Goal: Task Accomplishment & Management: Use online tool/utility

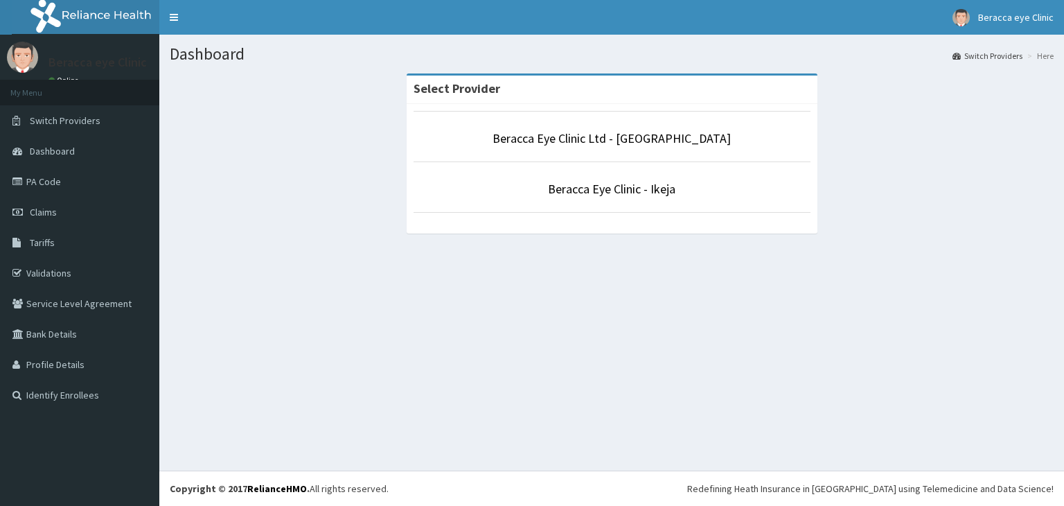
click at [628, 184] on link "Beracca Eye Clinic - Ikeja" at bounding box center [611, 189] width 127 height 16
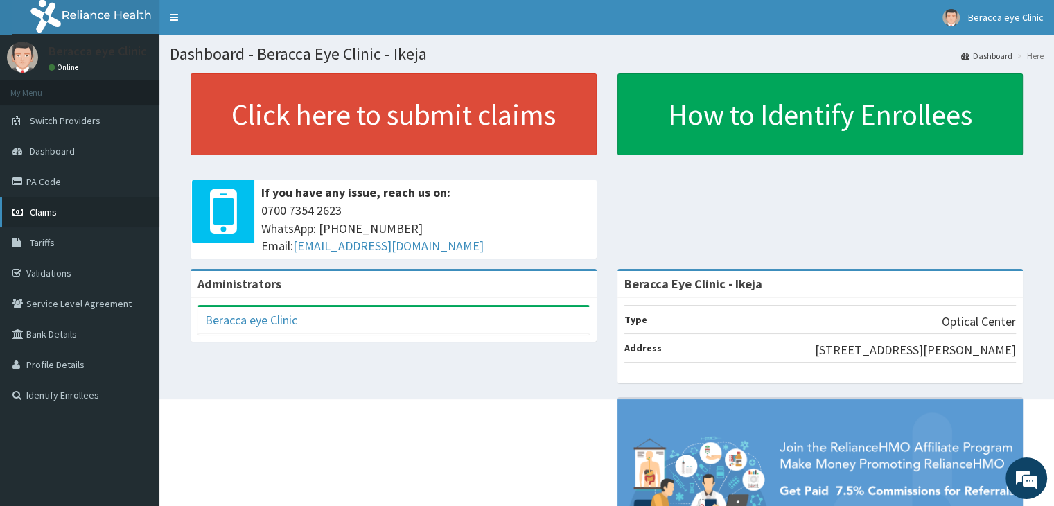
click at [47, 214] on span "Claims" at bounding box center [43, 212] width 27 height 12
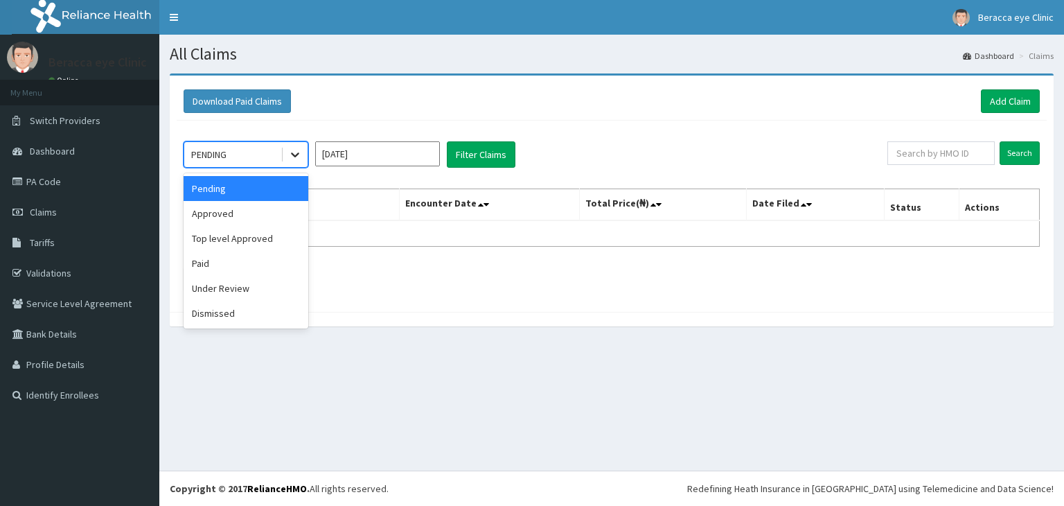
click at [292, 157] on icon at bounding box center [295, 155] width 14 height 14
click at [231, 260] on div "Paid" at bounding box center [246, 263] width 125 height 25
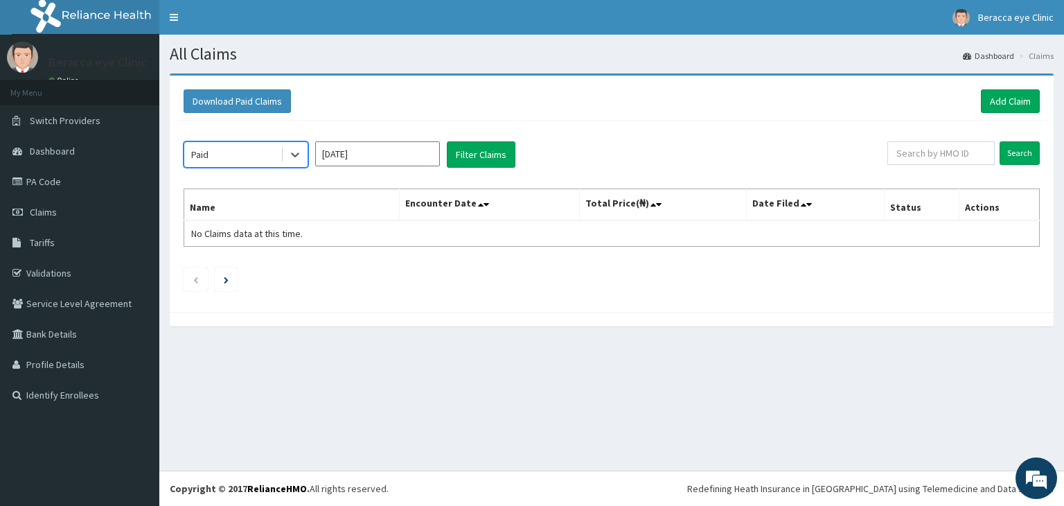
click at [423, 154] on input "[DATE]" at bounding box center [377, 153] width 125 height 25
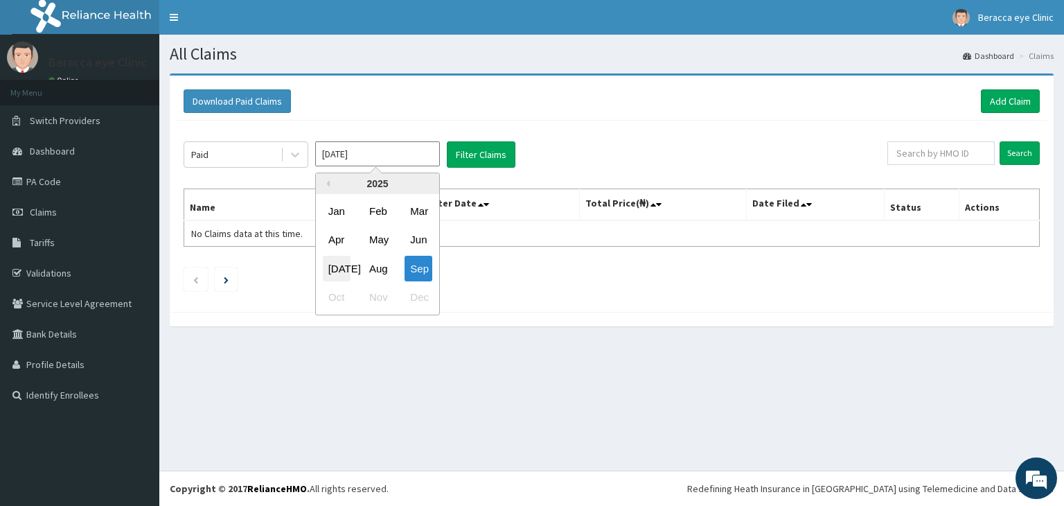
click at [336, 268] on div "[DATE]" at bounding box center [337, 269] width 28 height 26
type input "[DATE]"
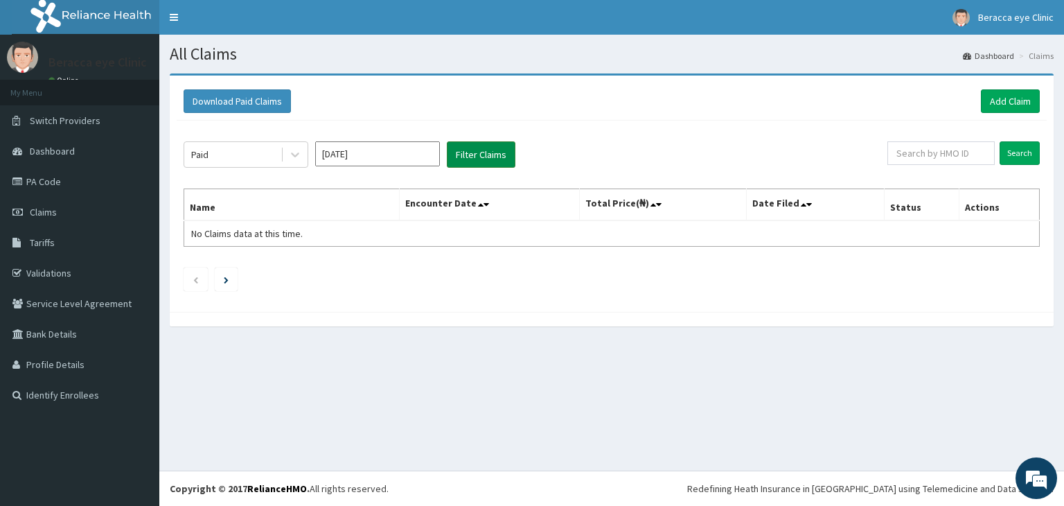
click at [475, 154] on button "Filter Claims" at bounding box center [481, 154] width 69 height 26
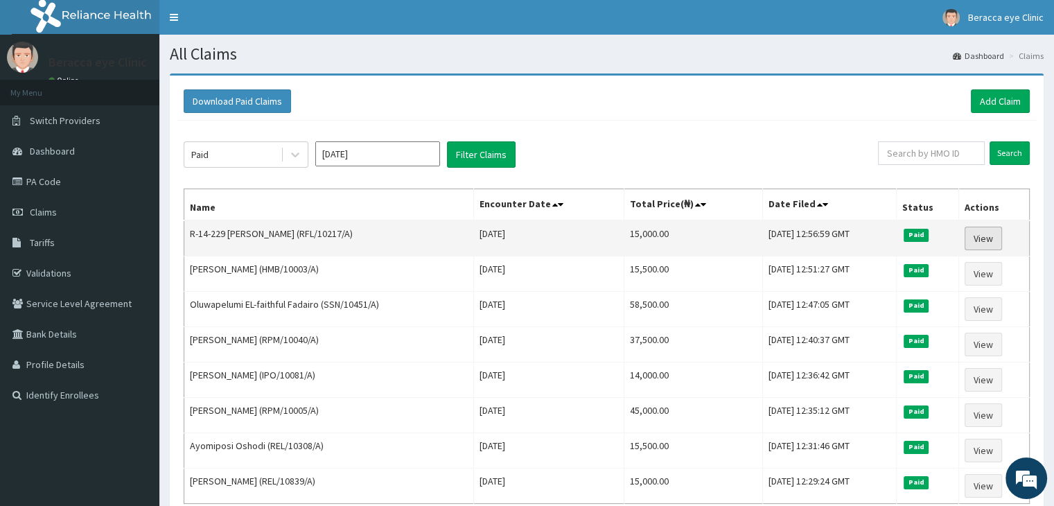
click at [990, 232] on link "View" at bounding box center [982, 239] width 37 height 24
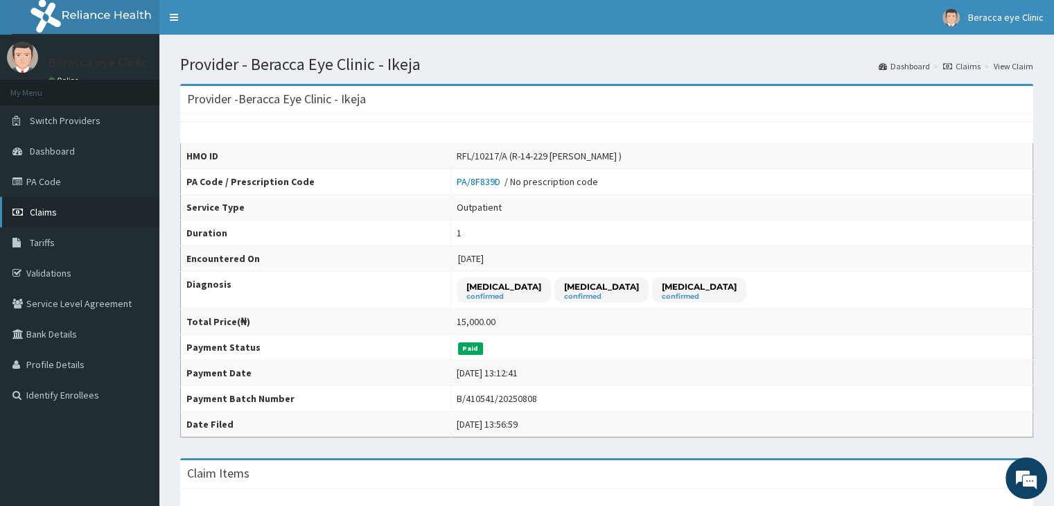
click at [43, 211] on span "Claims" at bounding box center [43, 212] width 27 height 12
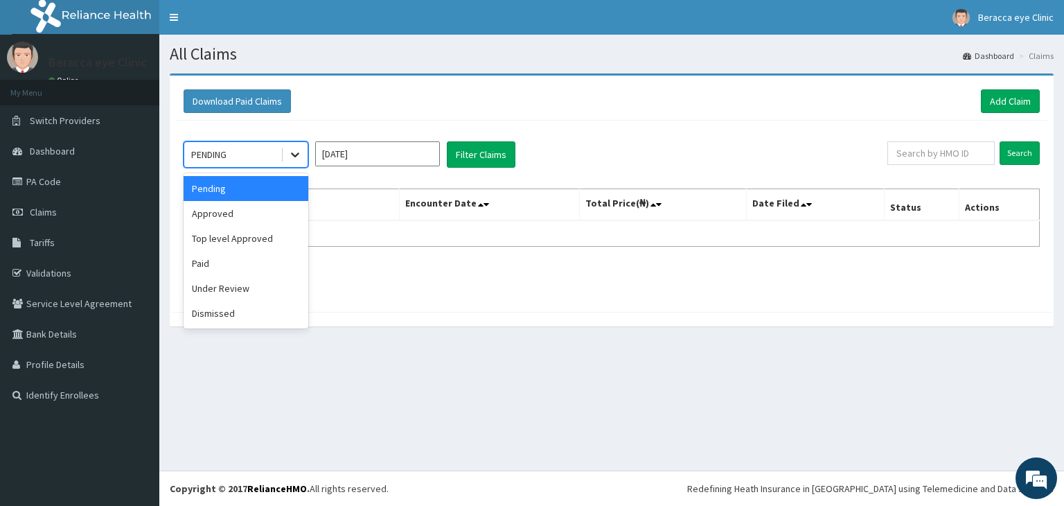
click at [294, 156] on icon at bounding box center [295, 155] width 14 height 14
click at [209, 270] on div "Paid" at bounding box center [246, 263] width 125 height 25
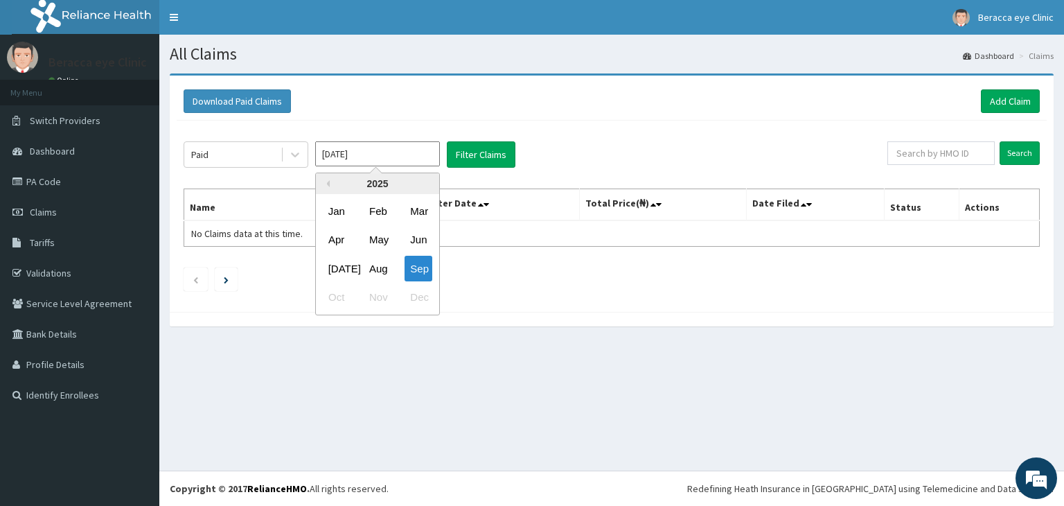
click at [411, 150] on input "Sep 2025" at bounding box center [377, 153] width 125 height 25
click at [333, 272] on div "Jul" at bounding box center [337, 269] width 28 height 26
type input "Jul 2025"
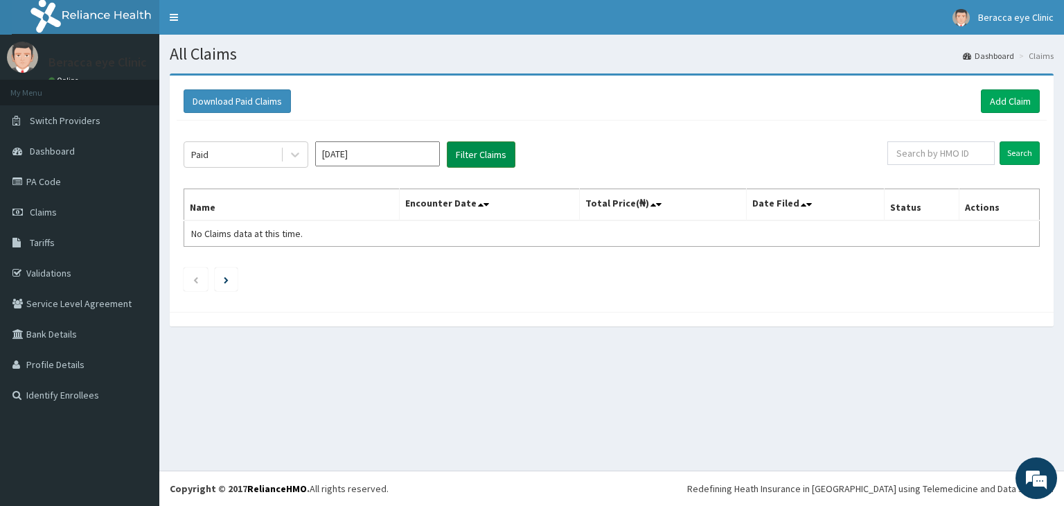
click at [477, 161] on button "Filter Claims" at bounding box center [481, 154] width 69 height 26
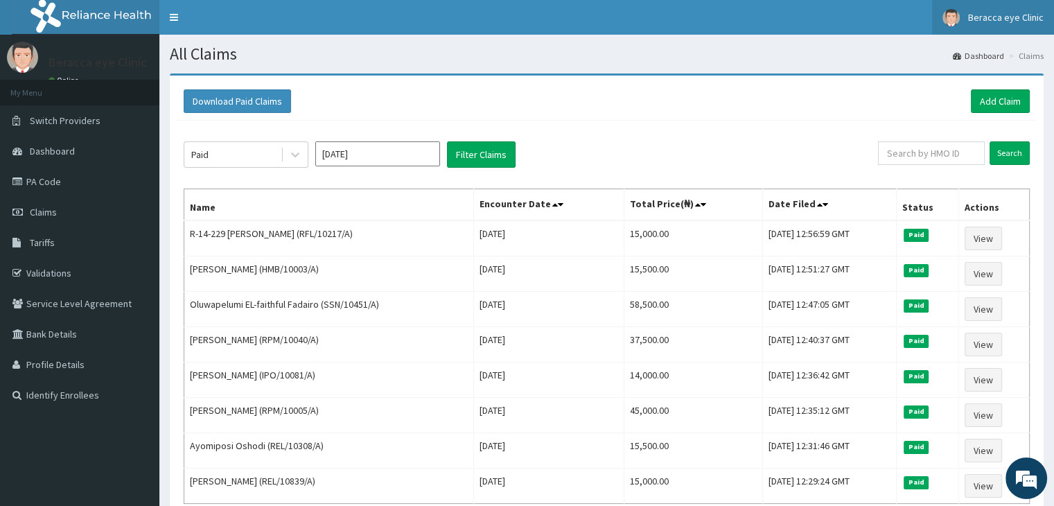
click at [989, 18] on span "Beracca eye Clinic" at bounding box center [1006, 17] width 76 height 12
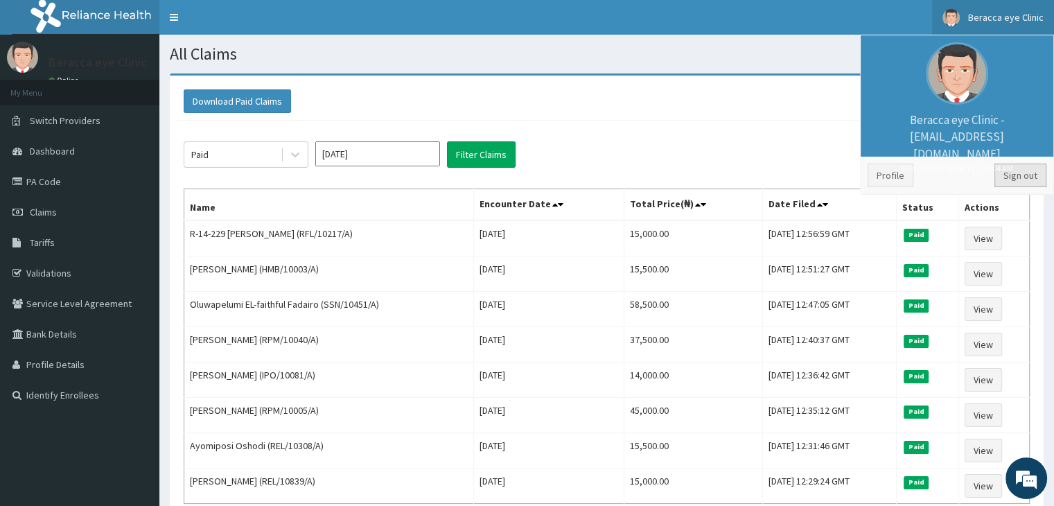
click at [1025, 174] on link "Sign out" at bounding box center [1020, 175] width 52 height 24
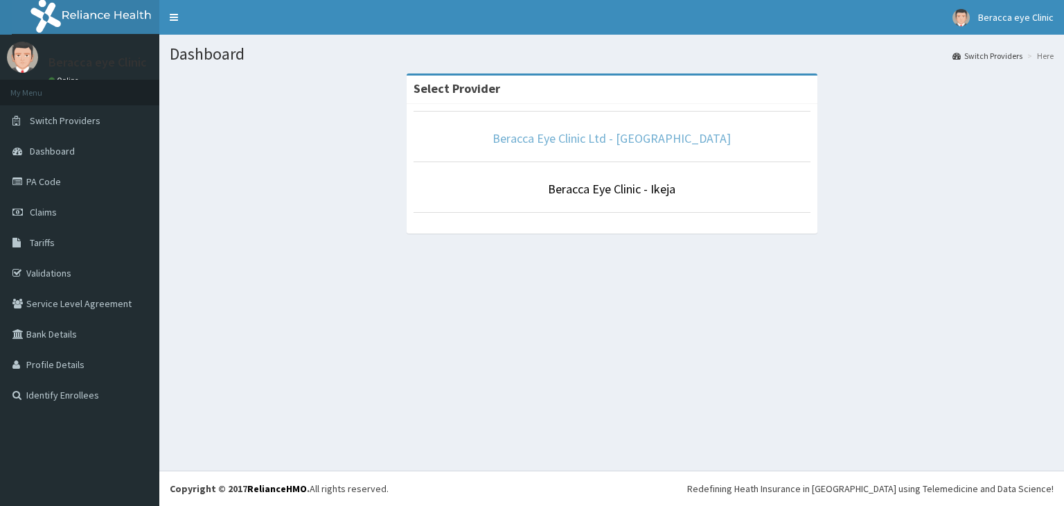
click at [654, 138] on link "Beracca Eye Clinic Ltd - [GEOGRAPHIC_DATA]" at bounding box center [612, 138] width 238 height 16
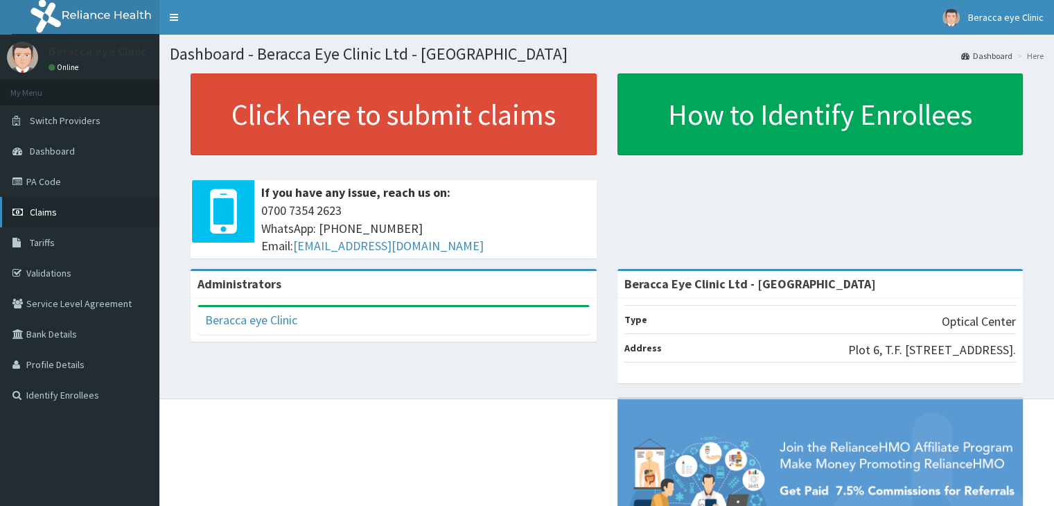
click at [35, 210] on span "Claims" at bounding box center [43, 212] width 27 height 12
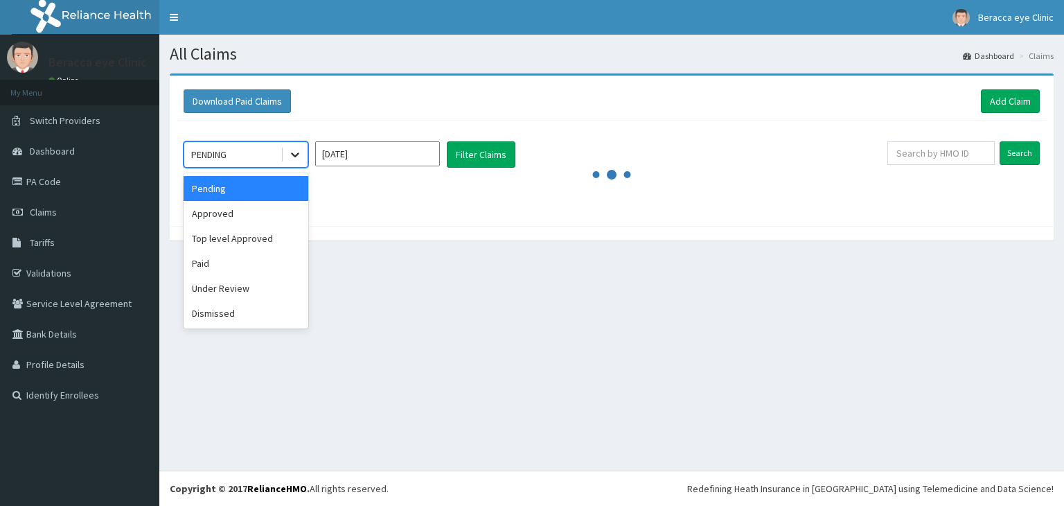
click at [294, 152] on icon at bounding box center [295, 155] width 14 height 14
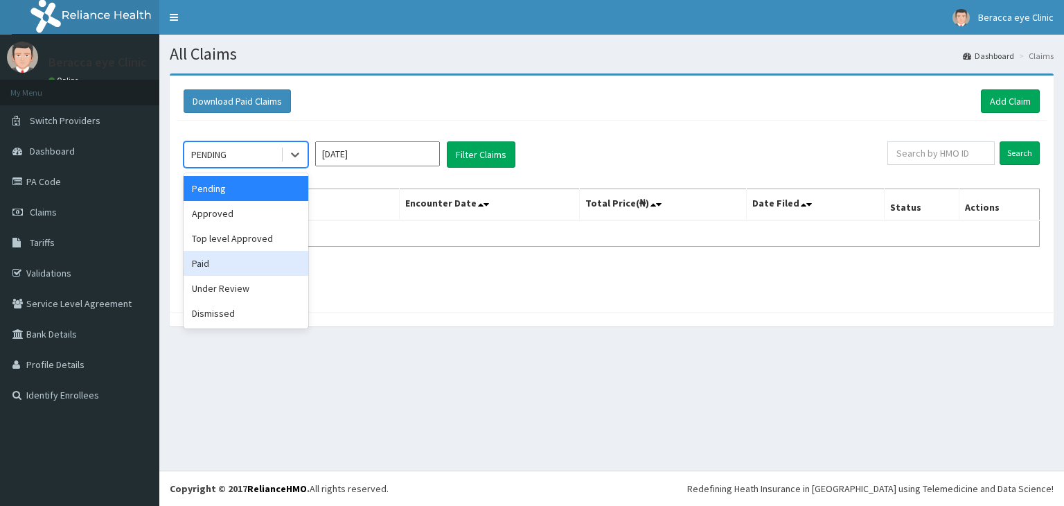
click at [245, 272] on div "Paid" at bounding box center [246, 263] width 125 height 25
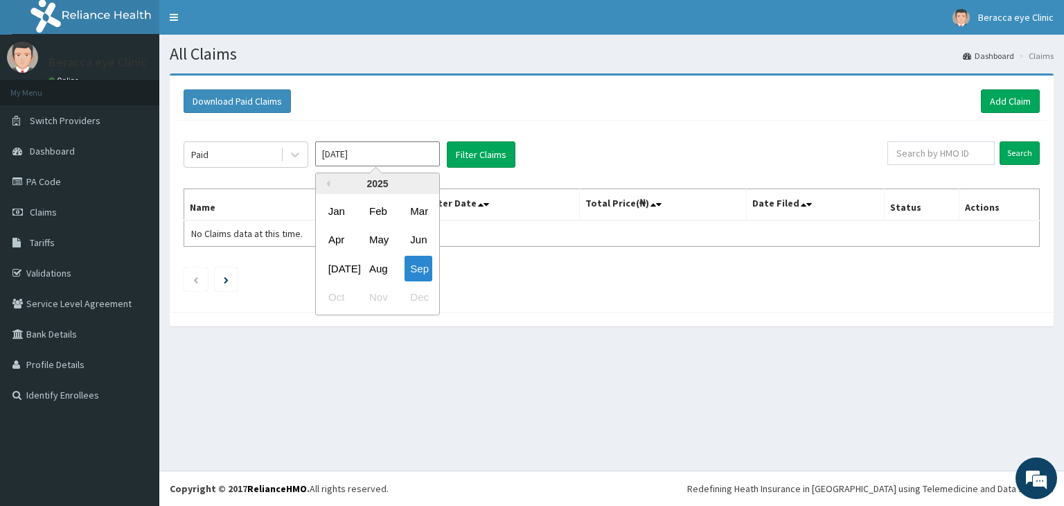
click at [416, 154] on input "[DATE]" at bounding box center [377, 153] width 125 height 25
click at [343, 269] on div "[DATE]" at bounding box center [337, 269] width 28 height 26
type input "[DATE]"
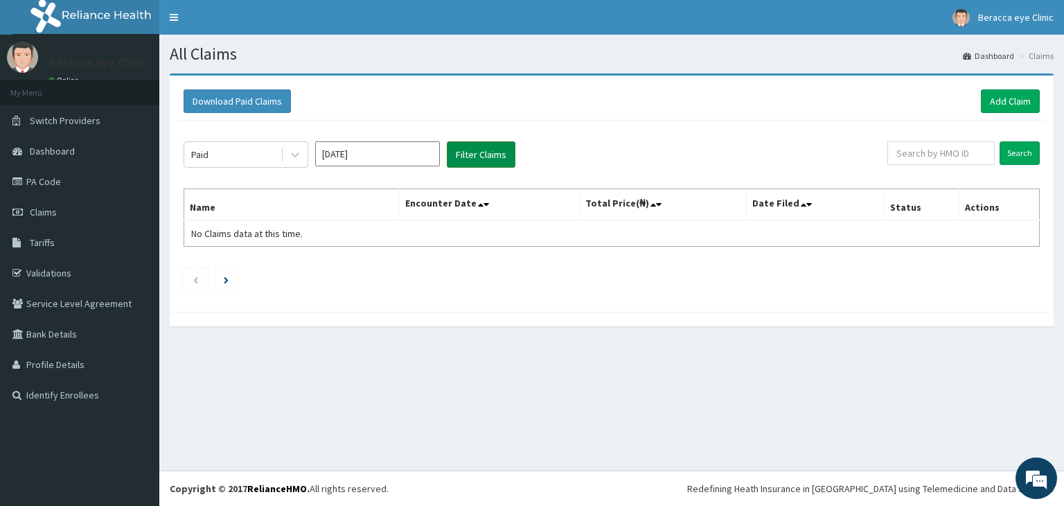
click at [476, 156] on button "Filter Claims" at bounding box center [481, 154] width 69 height 26
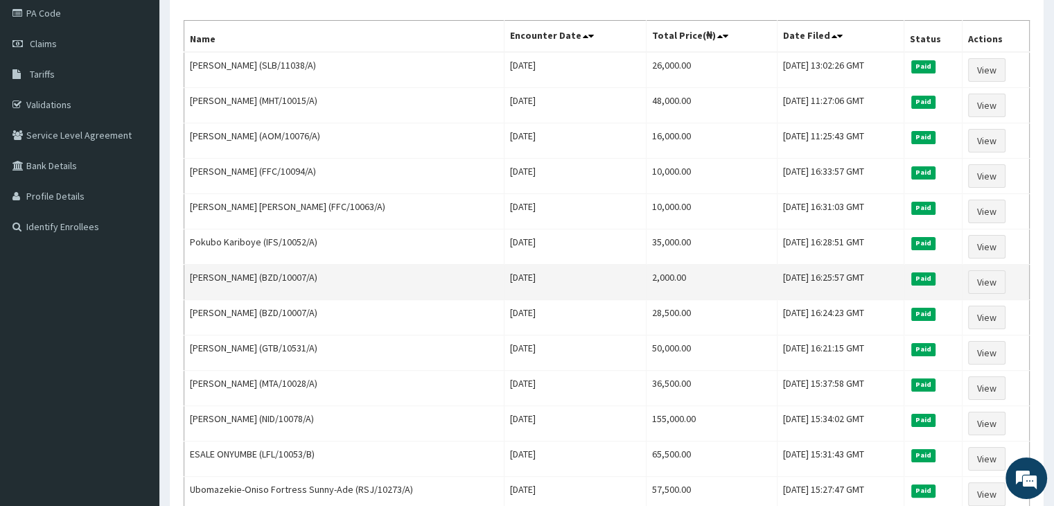
scroll to position [99, 0]
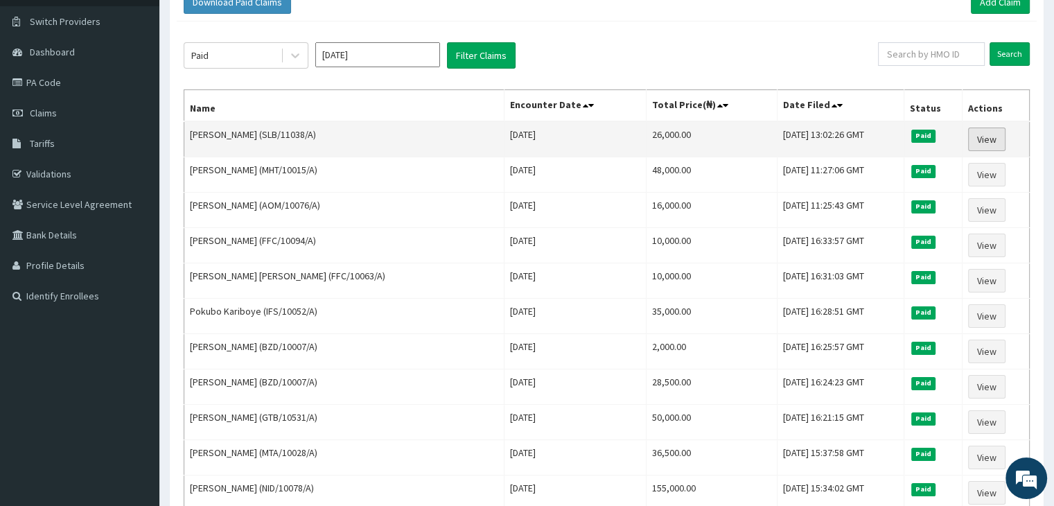
click at [979, 144] on link "View" at bounding box center [986, 139] width 37 height 24
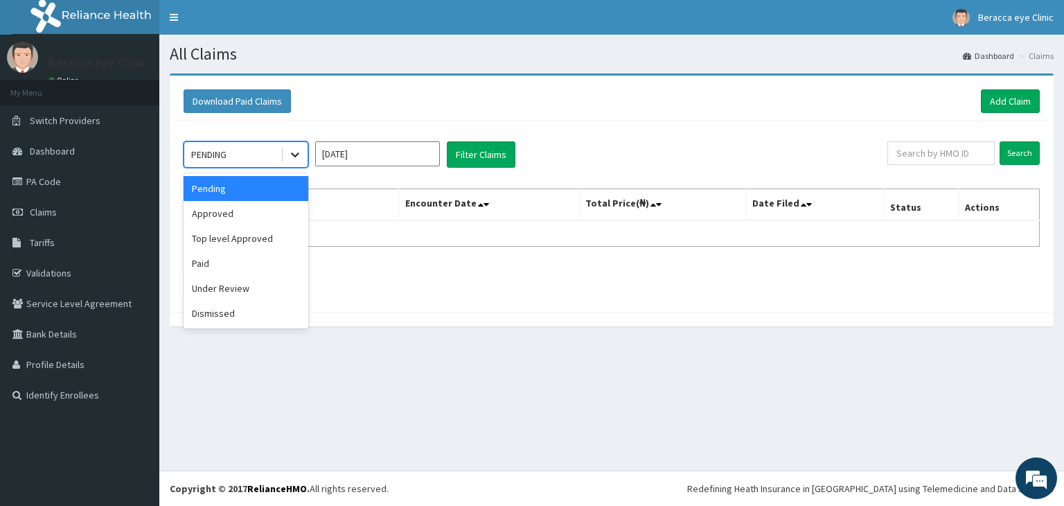
click at [294, 157] on icon at bounding box center [295, 155] width 14 height 14
click at [216, 265] on div "Paid" at bounding box center [246, 263] width 125 height 25
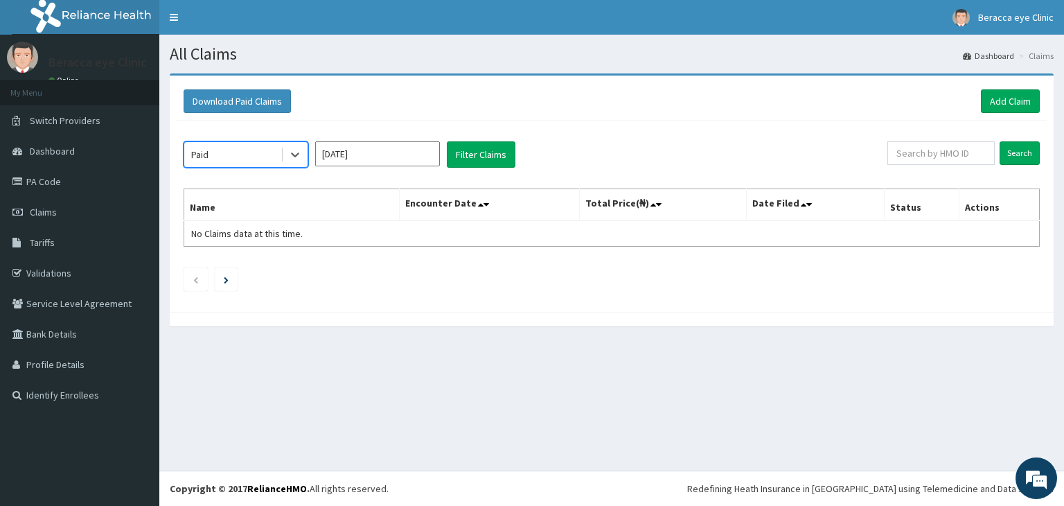
click at [416, 158] on input "Sep 2025" at bounding box center [377, 153] width 125 height 25
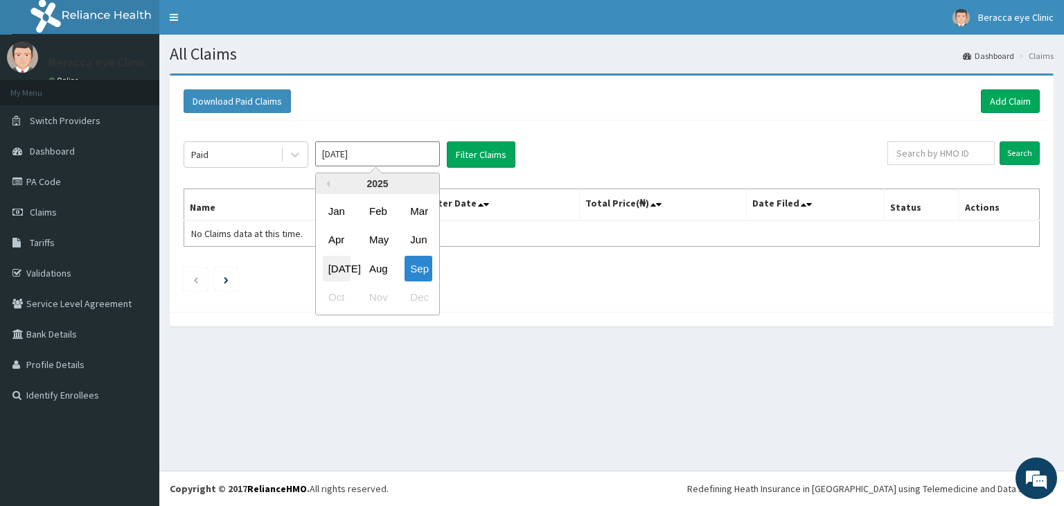
click at [338, 269] on div "[DATE]" at bounding box center [337, 269] width 28 height 26
type input "Jul 2025"
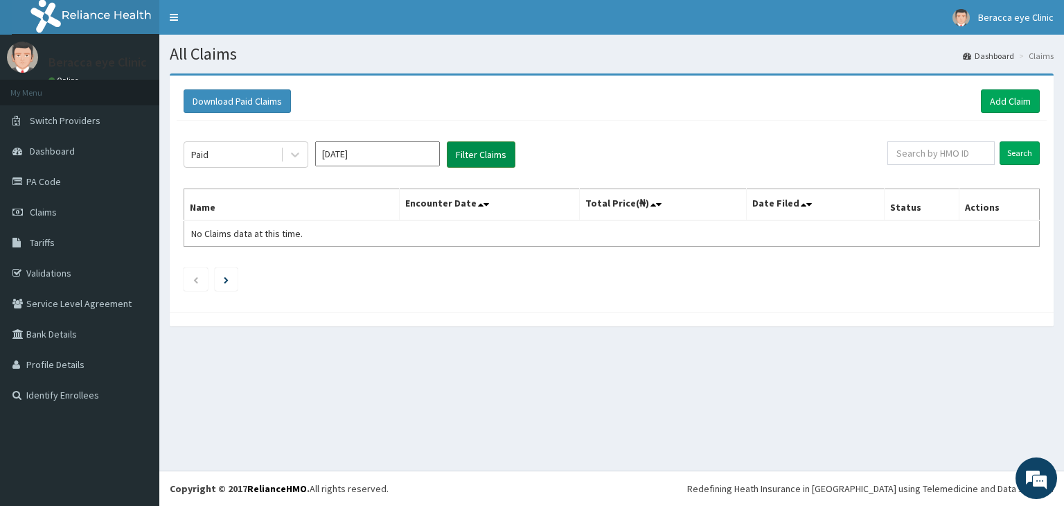
click at [506, 157] on button "Filter Claims" at bounding box center [481, 154] width 69 height 26
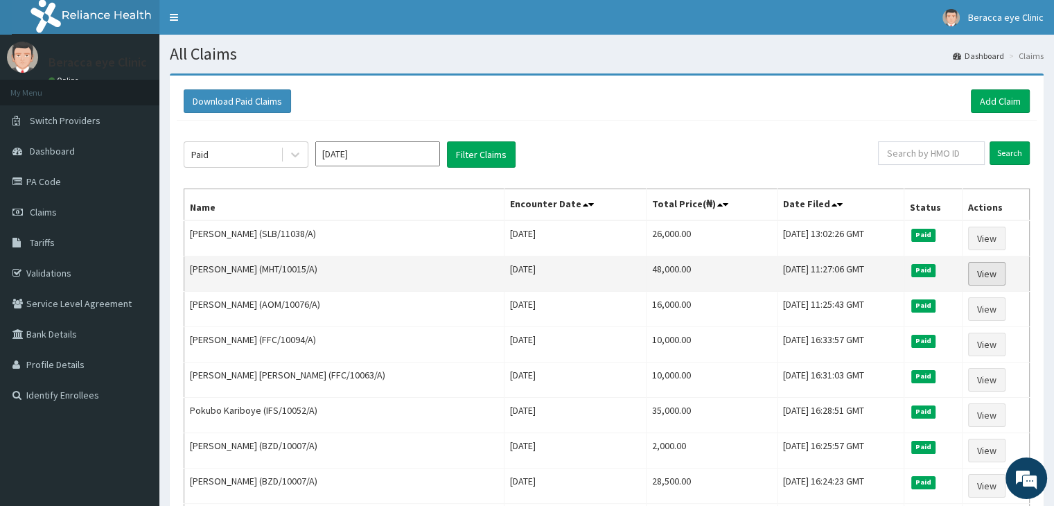
click at [995, 272] on link "View" at bounding box center [986, 274] width 37 height 24
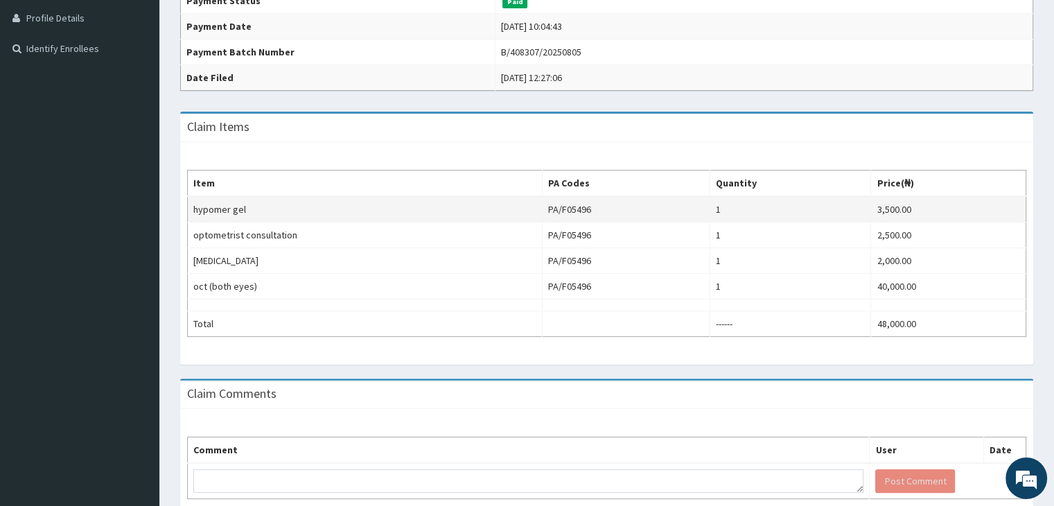
scroll to position [413, 0]
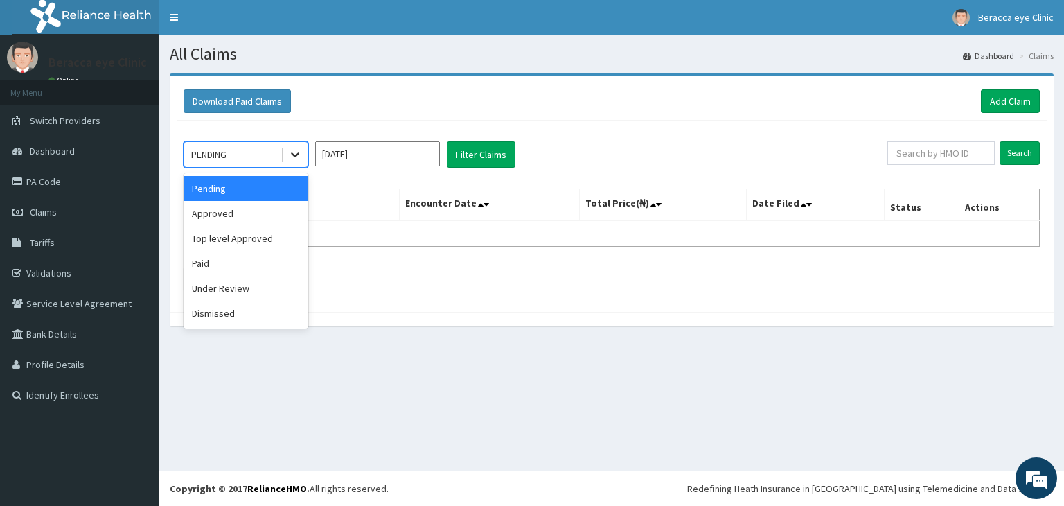
click at [288, 157] on icon at bounding box center [295, 155] width 14 height 14
click at [193, 269] on div "Paid" at bounding box center [246, 263] width 125 height 25
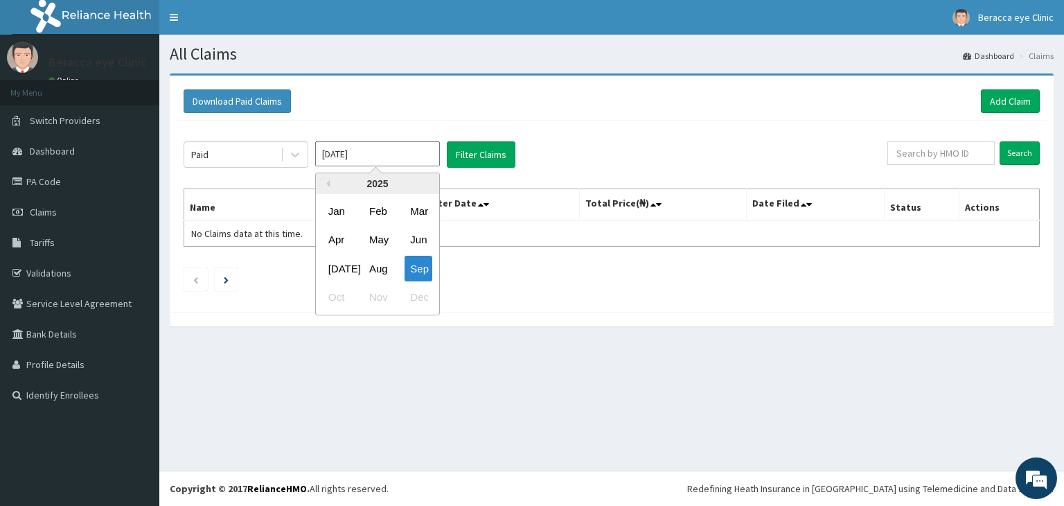
click at [427, 150] on input "[DATE]" at bounding box center [377, 153] width 125 height 25
click at [333, 269] on div "[DATE]" at bounding box center [337, 269] width 28 height 26
type input "[DATE]"
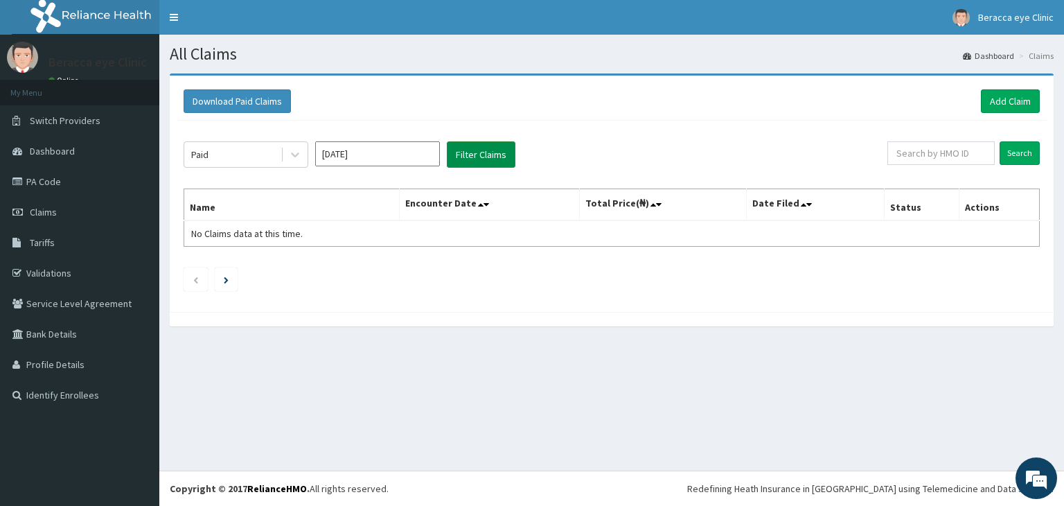
click at [495, 157] on button "Filter Claims" at bounding box center [481, 154] width 69 height 26
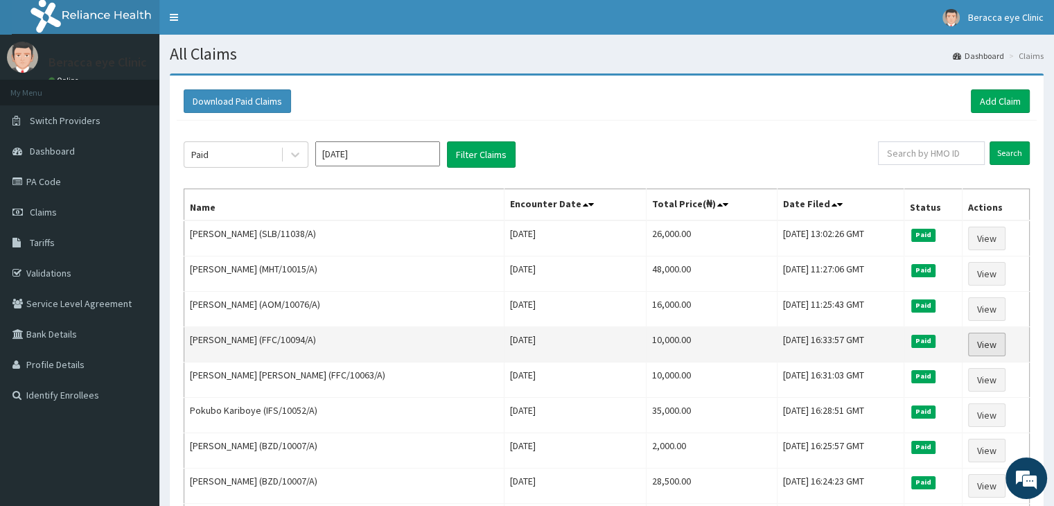
click at [987, 341] on link "View" at bounding box center [986, 345] width 37 height 24
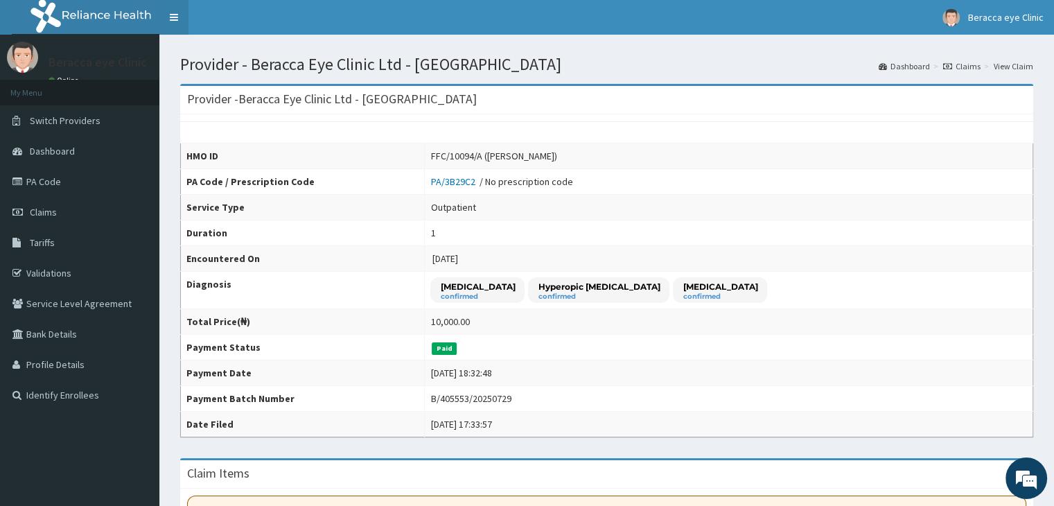
click at [179, 23] on link "Toggle navigation" at bounding box center [173, 17] width 29 height 35
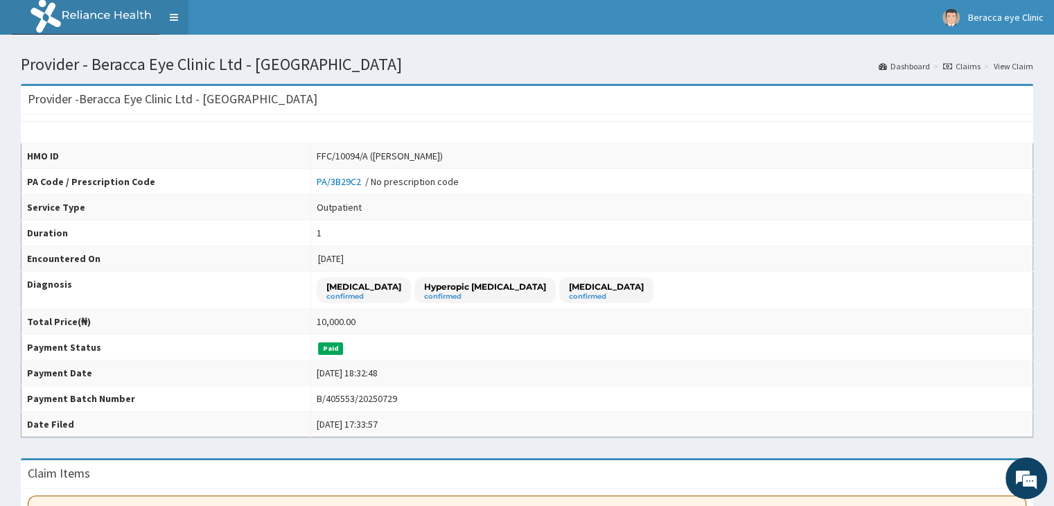
click at [177, 23] on link "Toggle navigation" at bounding box center [173, 17] width 29 height 35
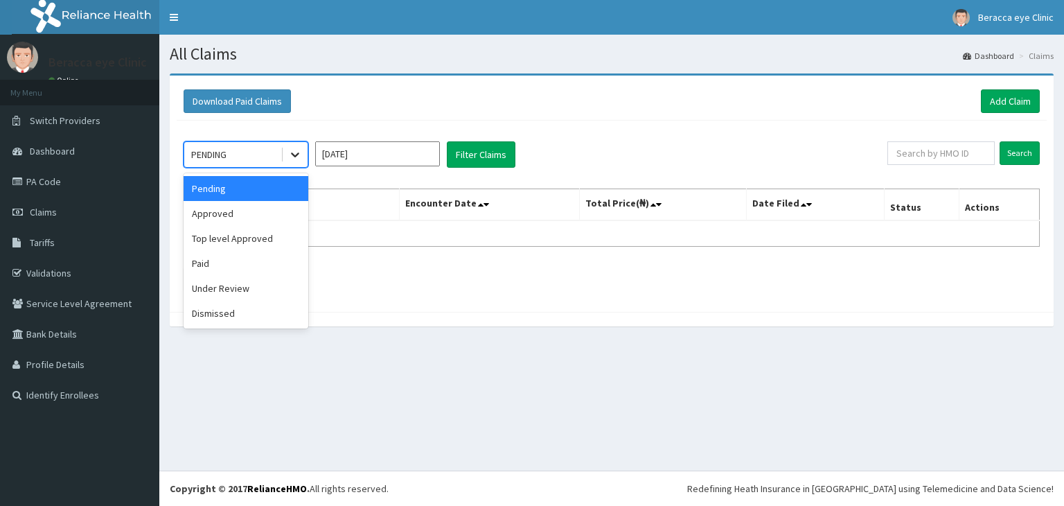
click at [292, 153] on icon at bounding box center [295, 155] width 8 height 5
click at [216, 262] on div "Paid" at bounding box center [246, 263] width 125 height 25
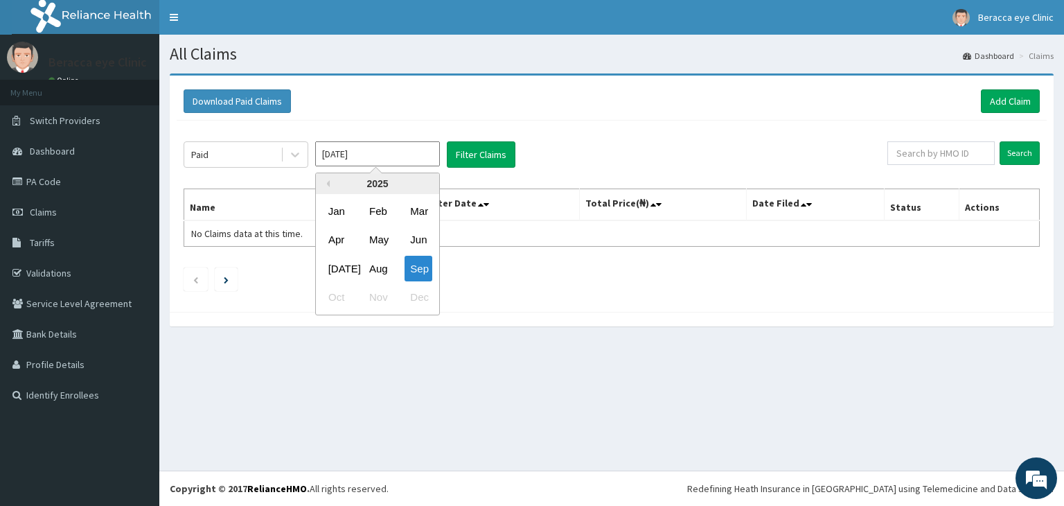
click at [392, 159] on input "[DATE]" at bounding box center [377, 153] width 125 height 25
click at [346, 264] on div "Jul" at bounding box center [337, 269] width 28 height 26
type input "Jul 2025"
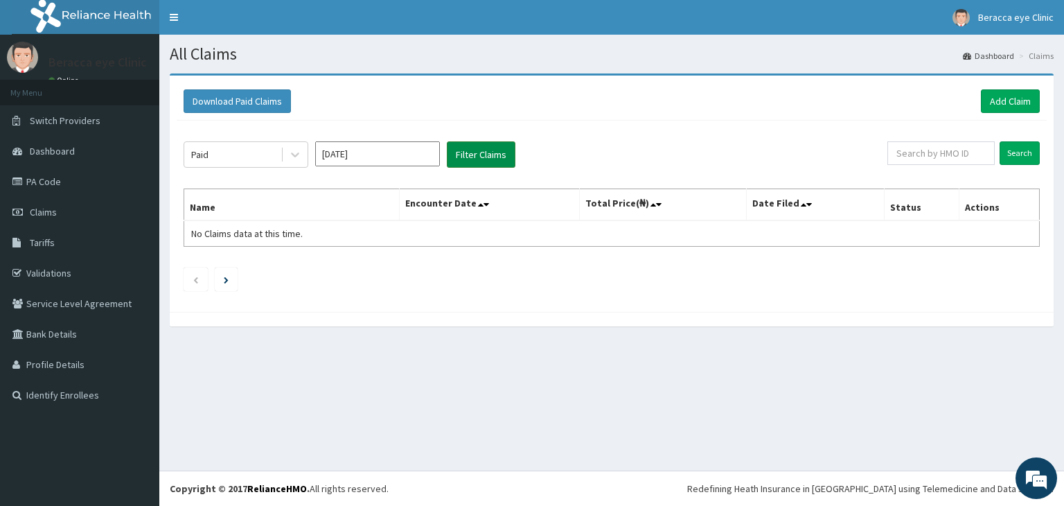
click at [490, 153] on button "Filter Claims" at bounding box center [481, 154] width 69 height 26
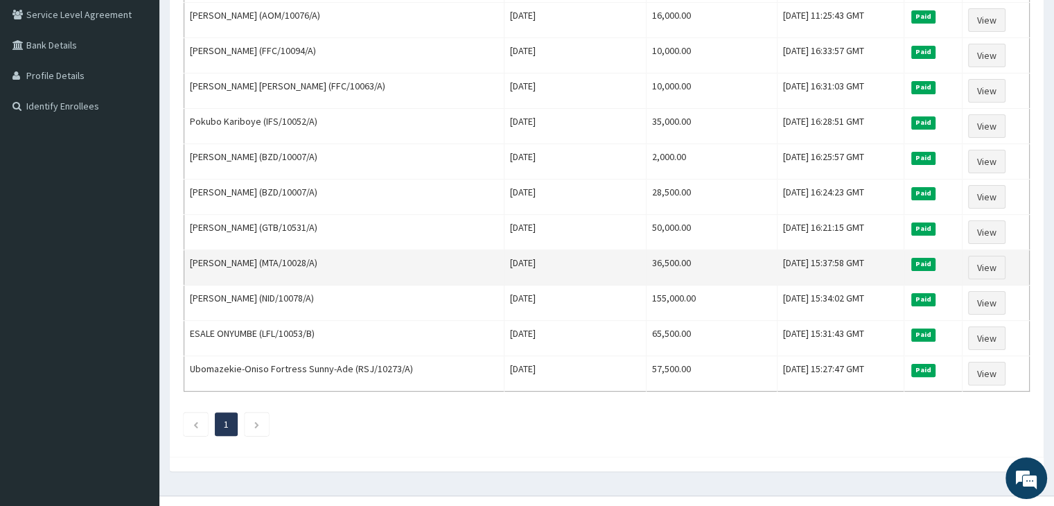
scroll to position [307, 0]
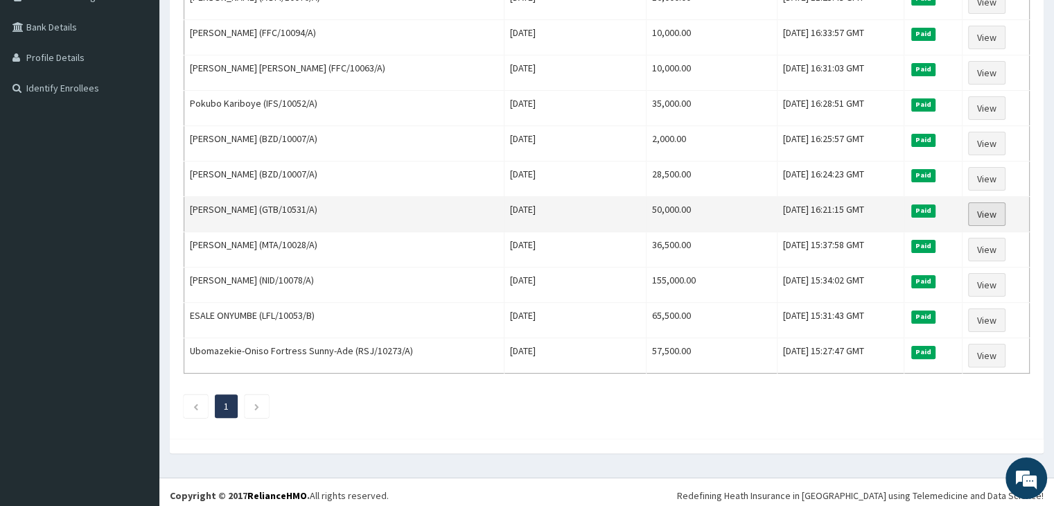
click at [988, 207] on link "View" at bounding box center [986, 214] width 37 height 24
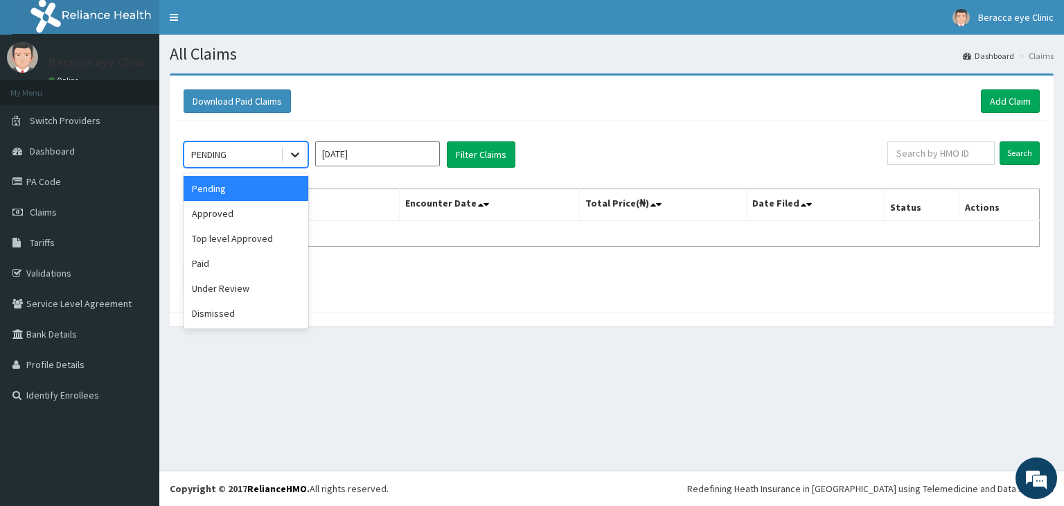
click at [292, 155] on icon at bounding box center [295, 155] width 14 height 14
click at [219, 265] on div "Paid" at bounding box center [246, 263] width 125 height 25
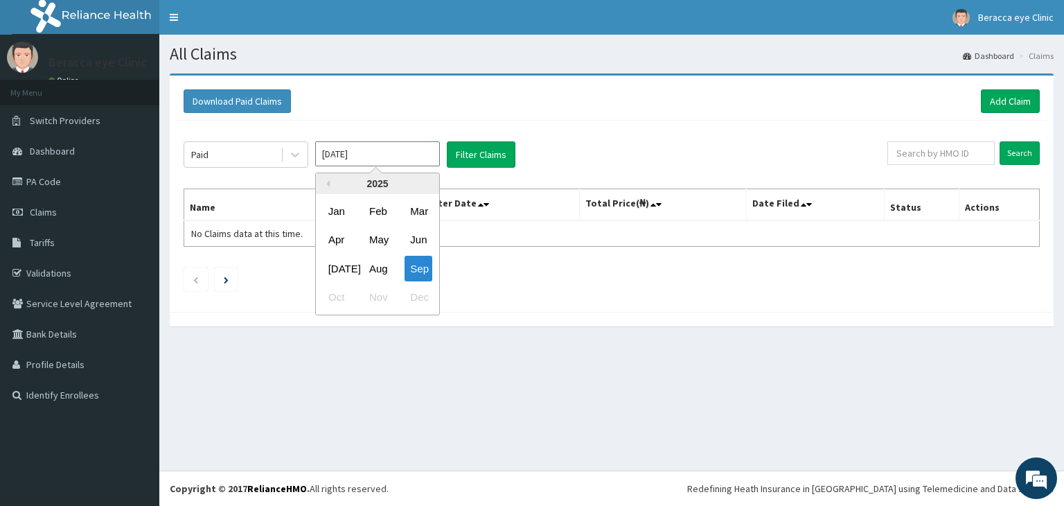
click at [407, 153] on input "[DATE]" at bounding box center [377, 153] width 125 height 25
click at [423, 236] on div "Jun" at bounding box center [419, 240] width 28 height 26
type input "[DATE]"
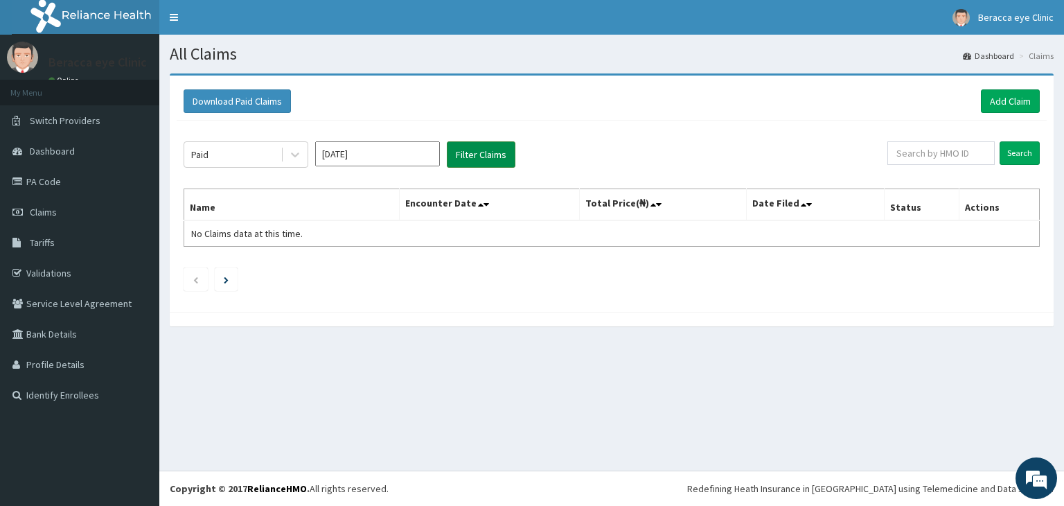
click at [490, 158] on button "Filter Claims" at bounding box center [481, 154] width 69 height 26
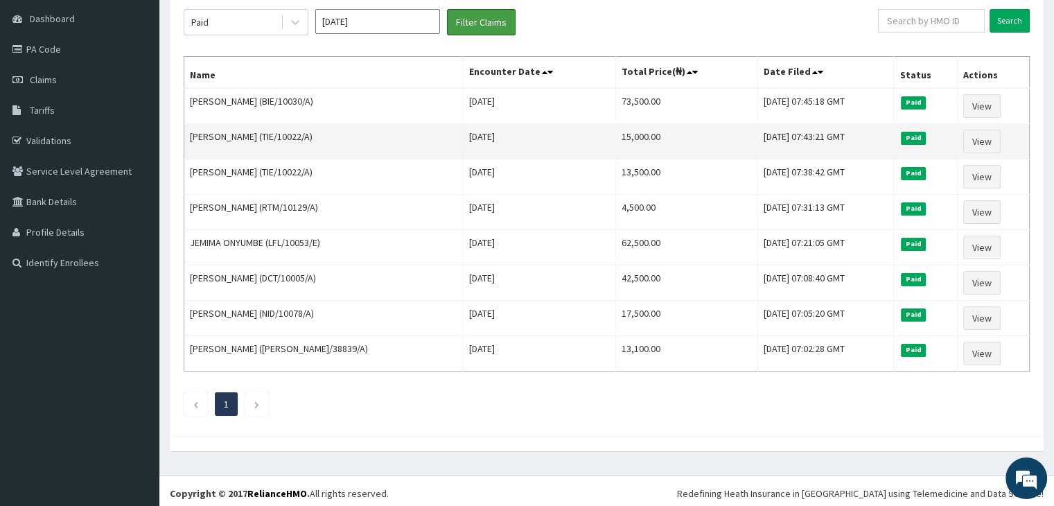
scroll to position [63, 0]
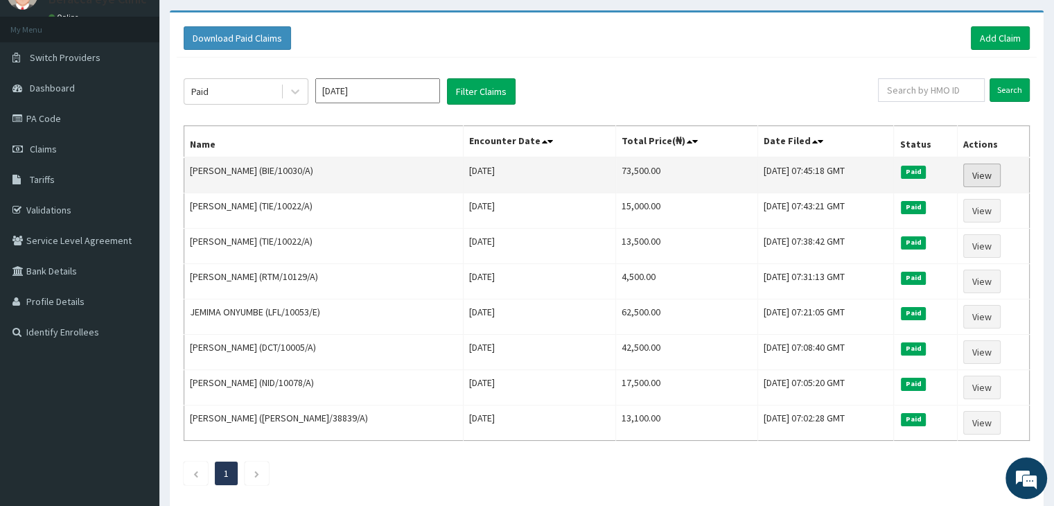
click at [984, 170] on link "View" at bounding box center [981, 175] width 37 height 24
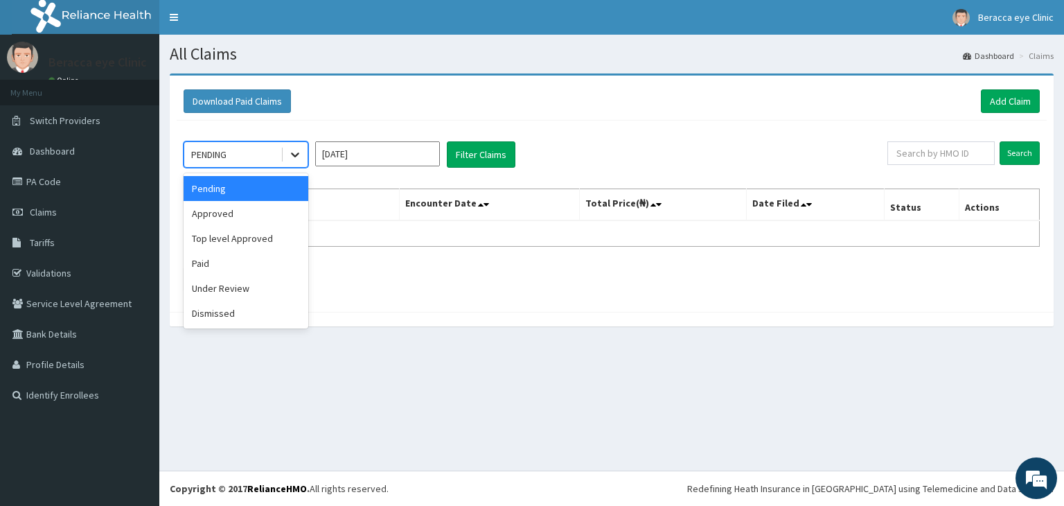
click at [299, 151] on icon at bounding box center [295, 155] width 14 height 14
click at [216, 266] on div "Paid" at bounding box center [246, 263] width 125 height 25
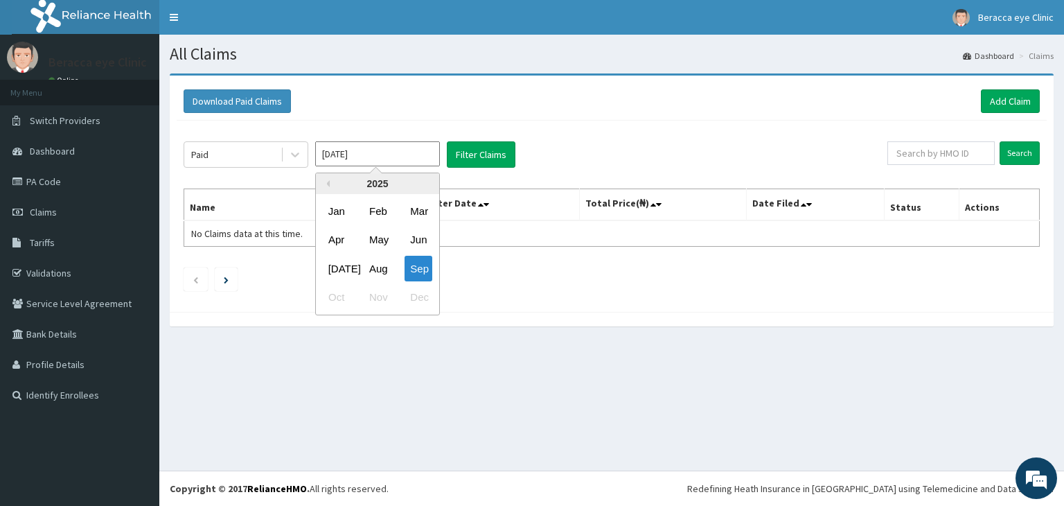
click at [407, 149] on input "[DATE]" at bounding box center [377, 153] width 125 height 25
click at [412, 238] on div "Jun" at bounding box center [419, 240] width 28 height 26
click at [416, 157] on input "[DATE]" at bounding box center [377, 153] width 125 height 25
click at [384, 271] on div "Aug" at bounding box center [378, 269] width 28 height 26
type input "Aug 2025"
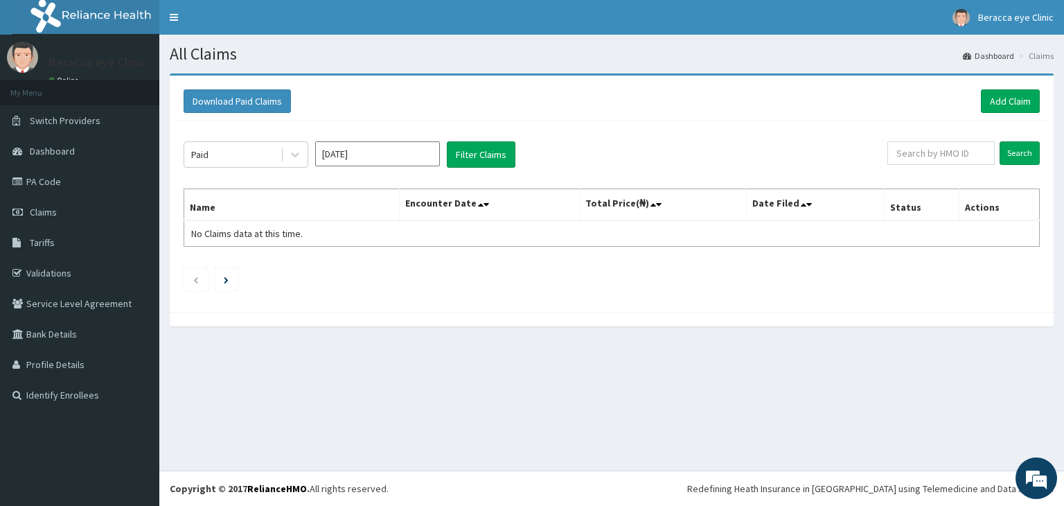
click at [479, 175] on div "Paid Aug 2025 Filter Claims Search Name Encounter Date Total Price(₦) Date File…" at bounding box center [612, 213] width 870 height 184
click at [487, 153] on button "Filter Claims" at bounding box center [481, 154] width 69 height 26
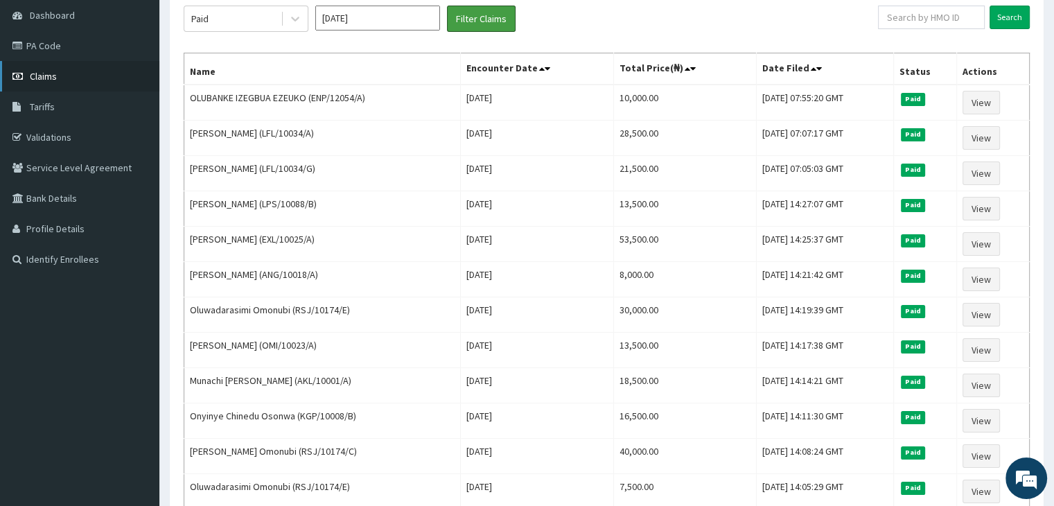
scroll to position [139, 0]
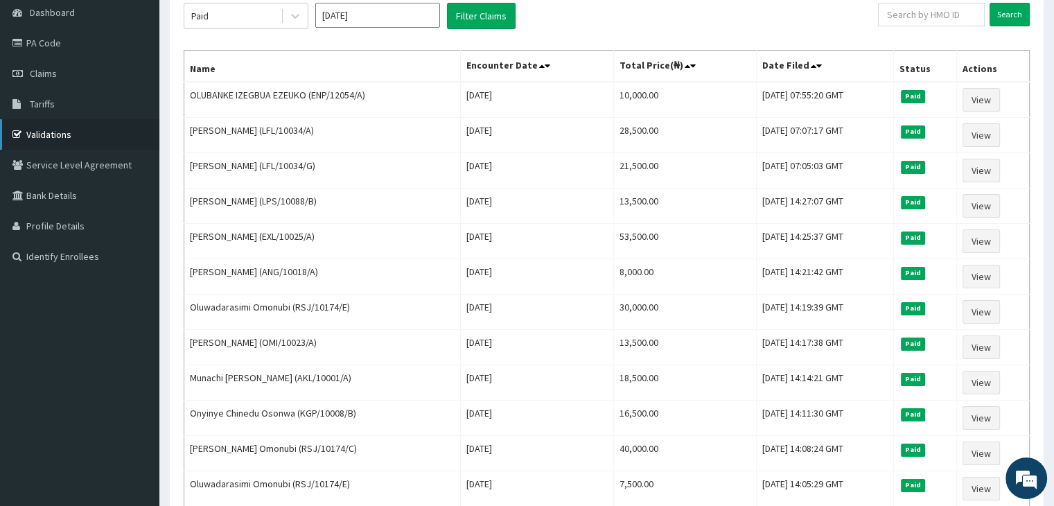
click at [51, 135] on link "Validations" at bounding box center [79, 134] width 159 height 30
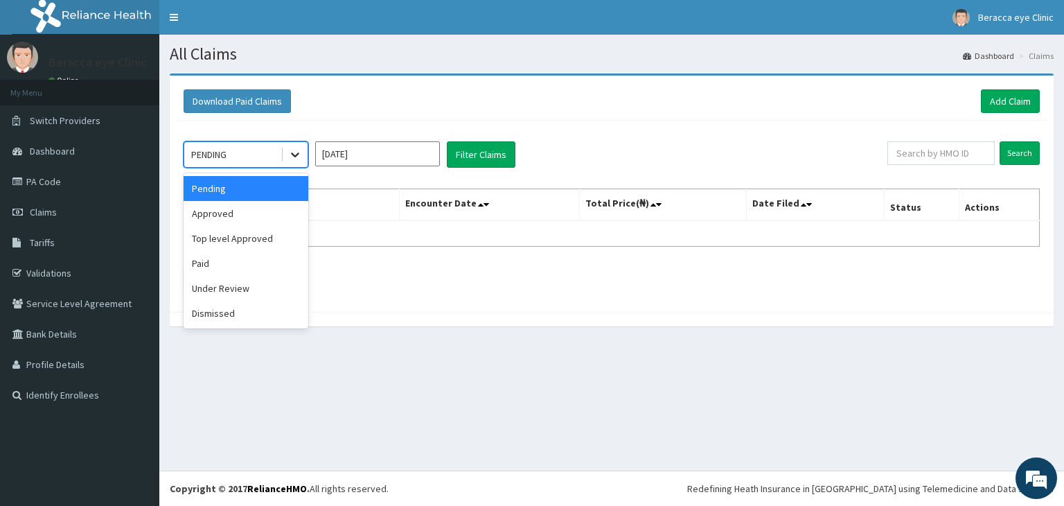
click at [295, 150] on icon at bounding box center [295, 155] width 14 height 14
click at [263, 264] on div "Paid" at bounding box center [246, 263] width 125 height 25
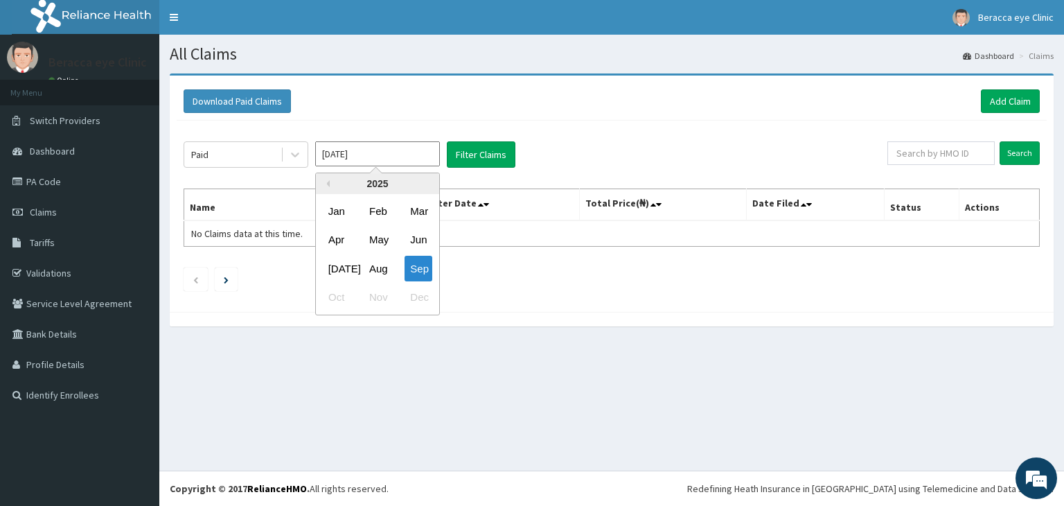
click at [401, 159] on input "[DATE]" at bounding box center [377, 153] width 125 height 25
click at [376, 274] on div "Aug" at bounding box center [378, 269] width 28 height 26
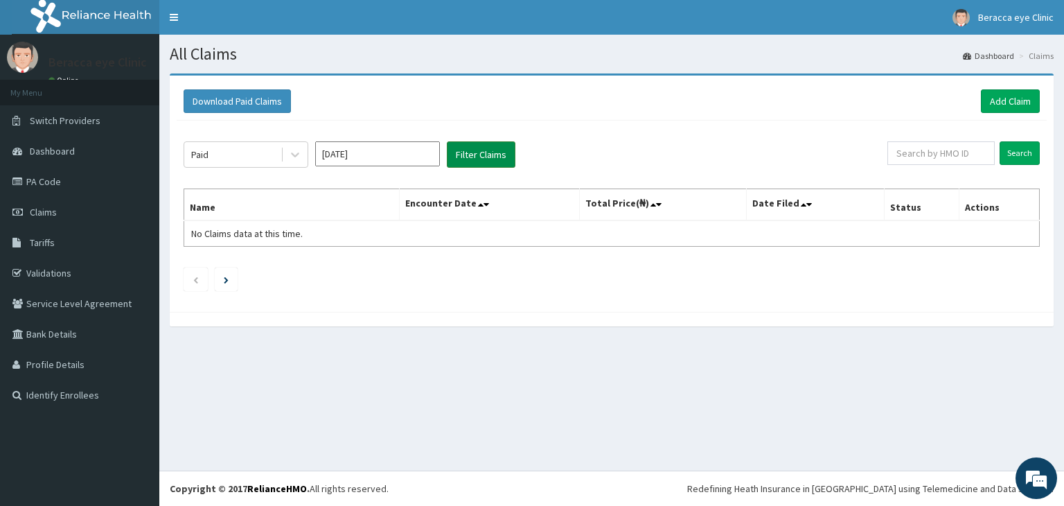
click at [470, 153] on button "Filter Claims" at bounding box center [481, 154] width 69 height 26
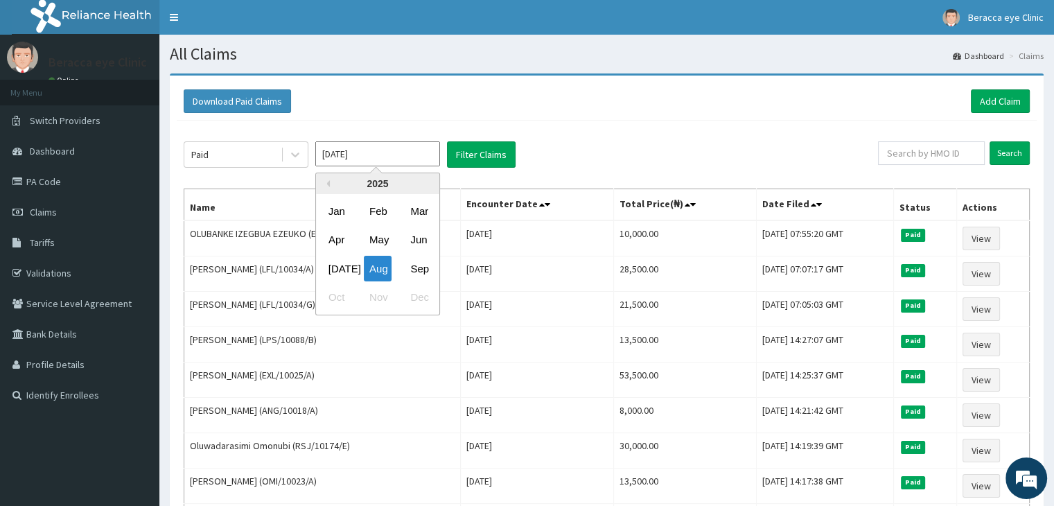
click at [366, 157] on input "Aug 2025" at bounding box center [377, 153] width 125 height 25
click at [384, 239] on div "May" at bounding box center [378, 240] width 28 height 26
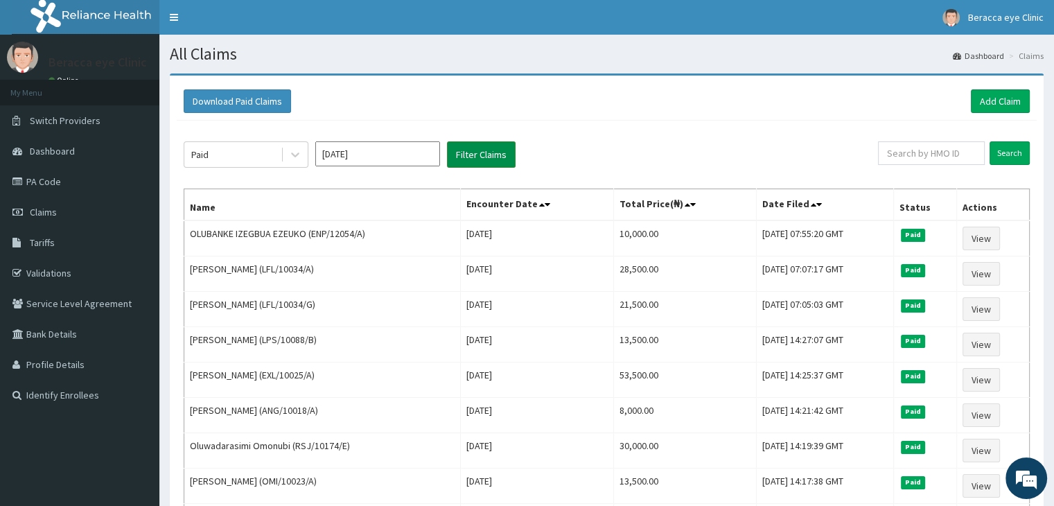
click at [485, 161] on button "Filter Claims" at bounding box center [481, 154] width 69 height 26
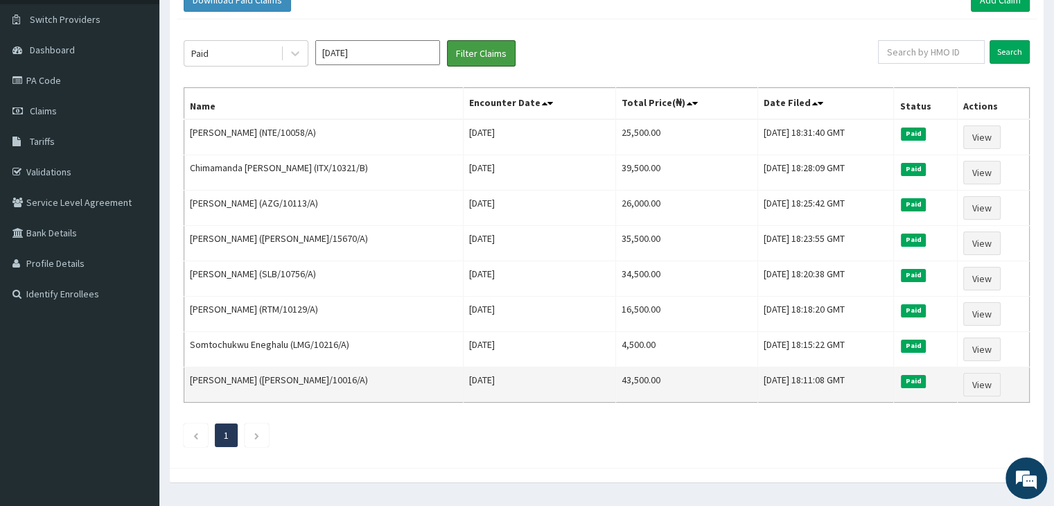
scroll to position [132, 0]
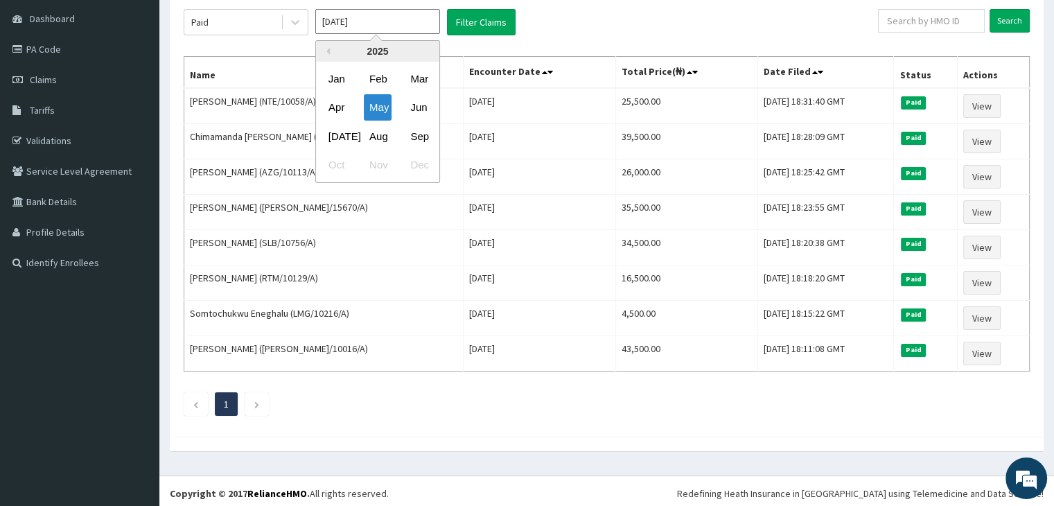
click at [387, 26] on input "May 2025" at bounding box center [377, 21] width 125 height 25
click at [426, 110] on div "Jun" at bounding box center [419, 108] width 28 height 26
type input "[DATE]"
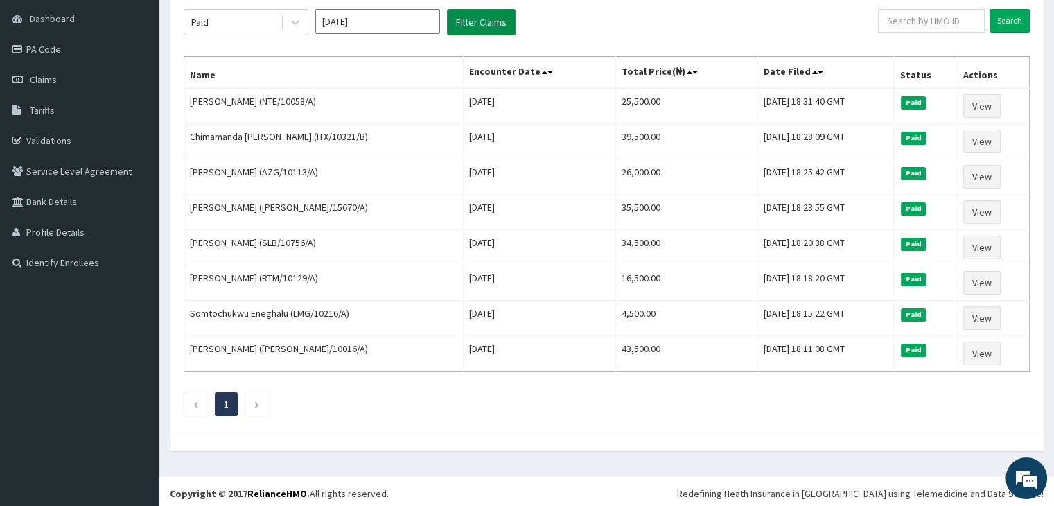
click at [470, 26] on button "Filter Claims" at bounding box center [481, 22] width 69 height 26
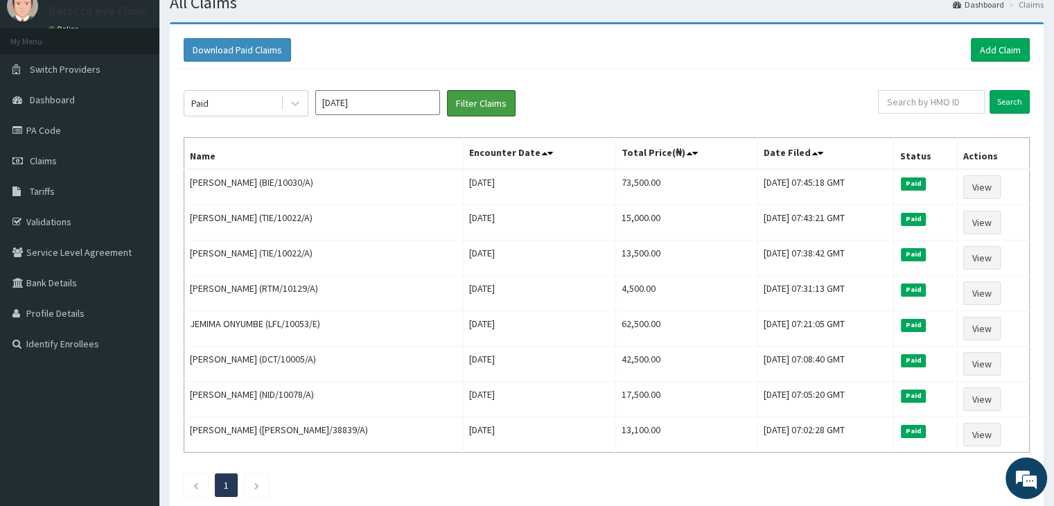
scroll to position [0, 0]
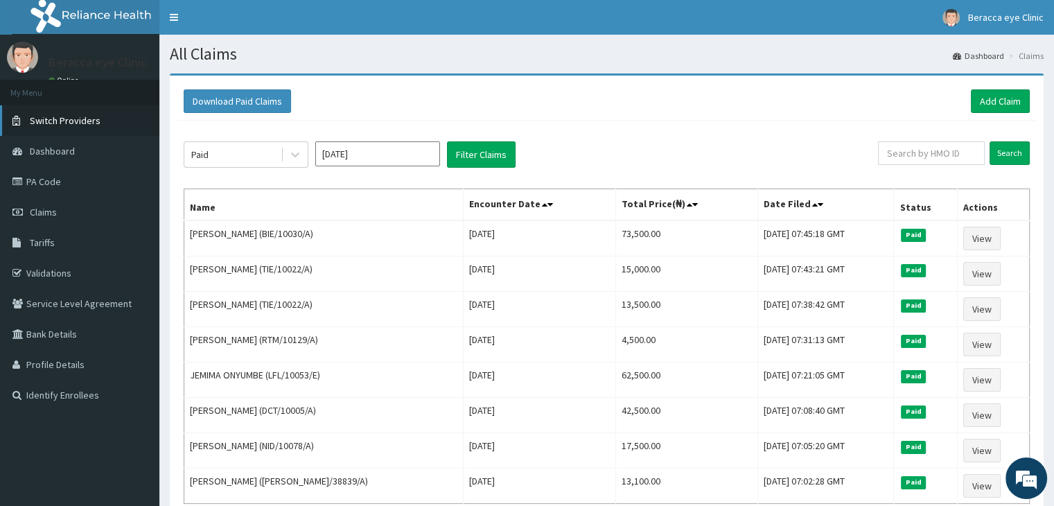
click at [78, 120] on span "Switch Providers" at bounding box center [65, 120] width 71 height 12
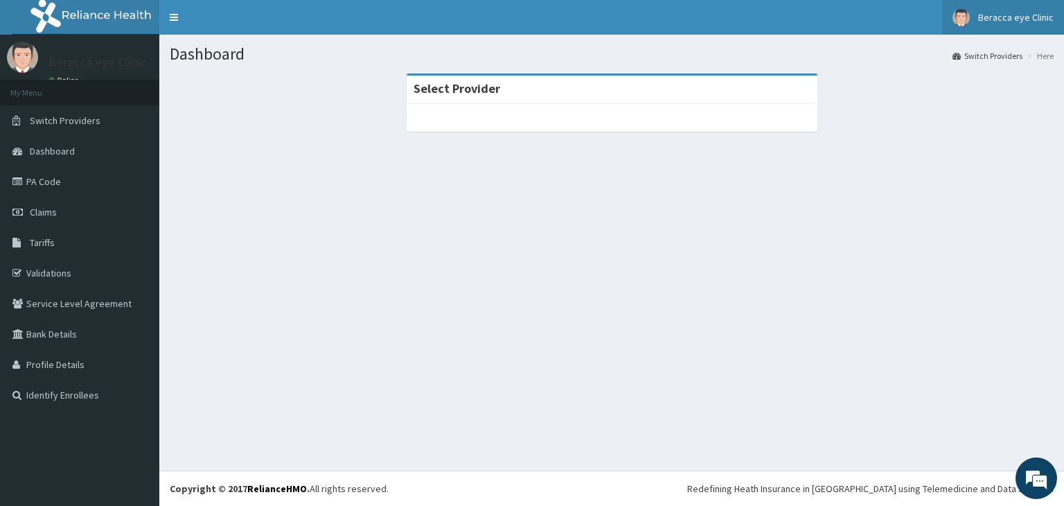
click at [1006, 17] on span "Beracca eye Clinic" at bounding box center [1016, 17] width 76 height 12
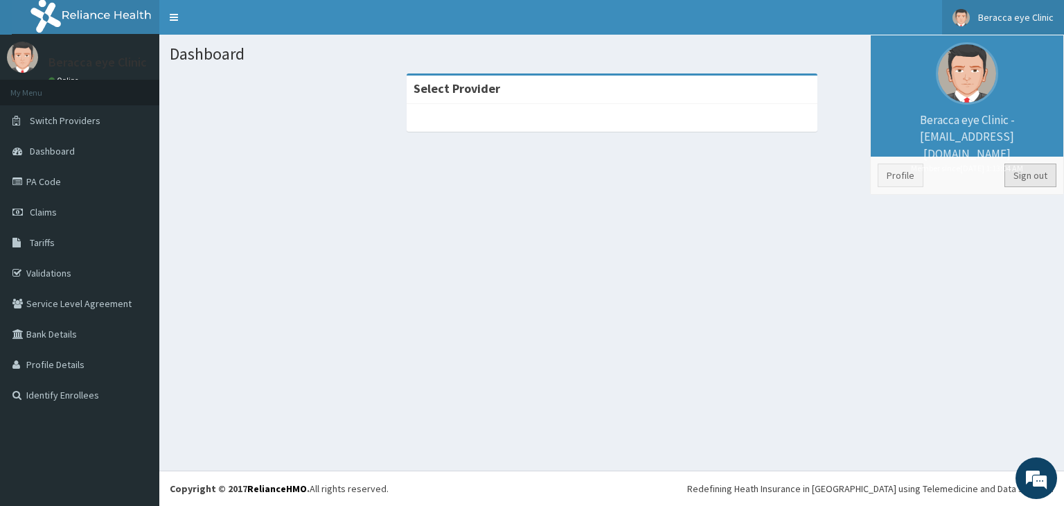
click at [1022, 181] on link "Sign out" at bounding box center [1030, 175] width 52 height 24
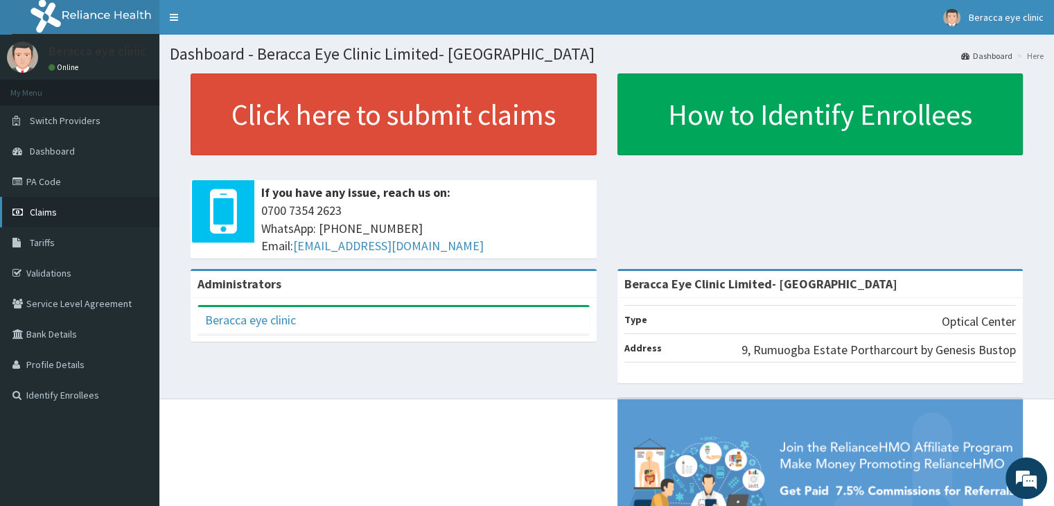
click at [26, 211] on link "Claims" at bounding box center [79, 212] width 159 height 30
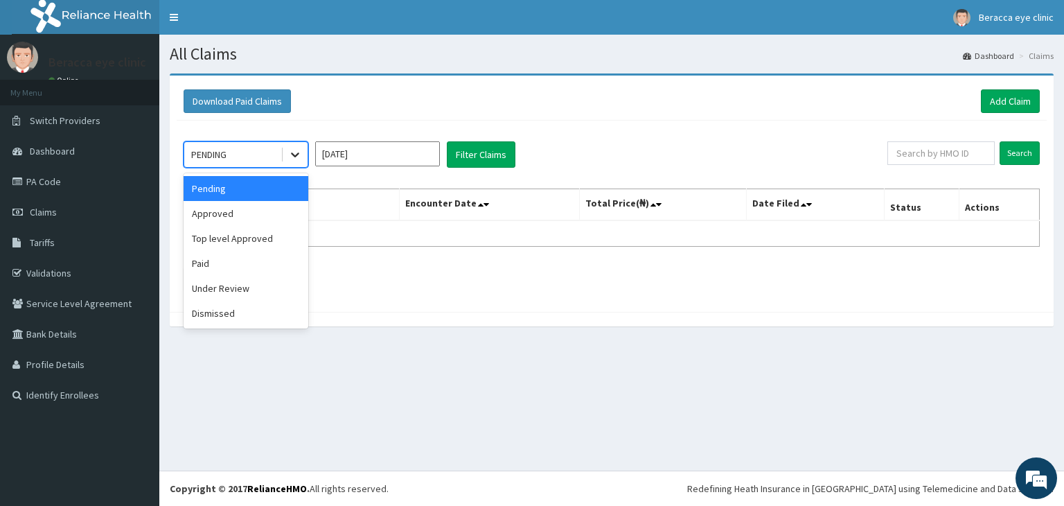
click at [299, 155] on icon at bounding box center [295, 155] width 14 height 14
click at [249, 265] on div "Paid" at bounding box center [246, 263] width 125 height 25
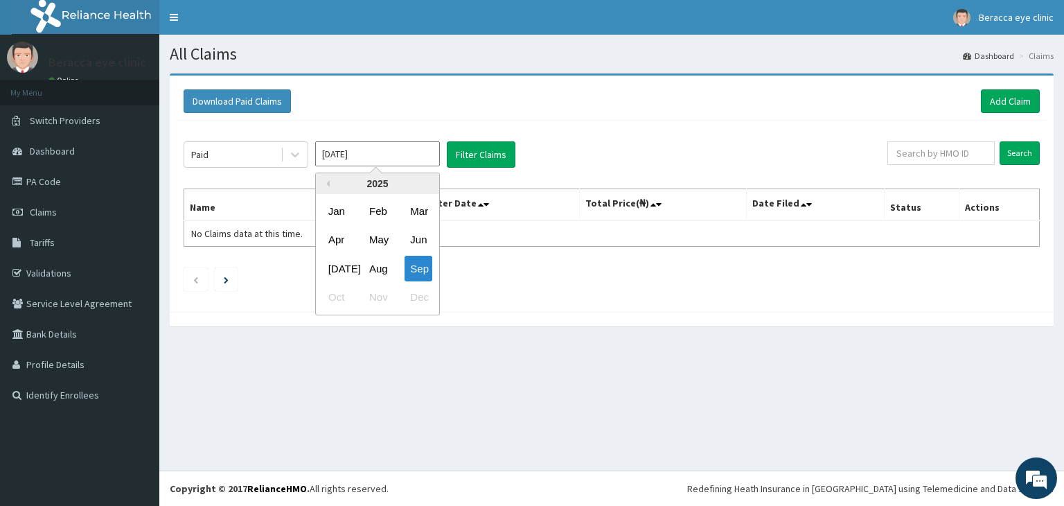
click at [423, 155] on input "[DATE]" at bounding box center [377, 153] width 125 height 25
click at [417, 238] on div "Jun" at bounding box center [419, 240] width 28 height 26
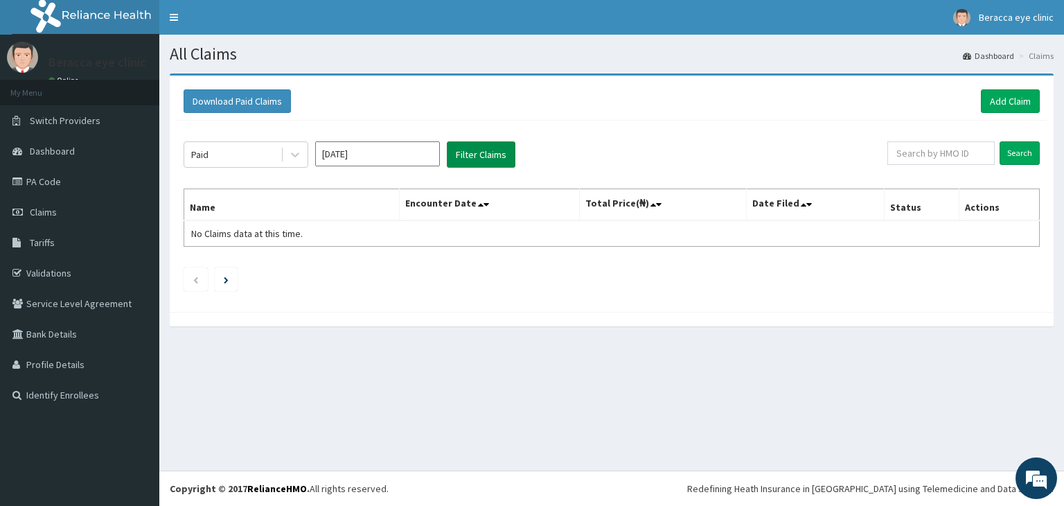
click at [465, 148] on button "Filter Claims" at bounding box center [481, 154] width 69 height 26
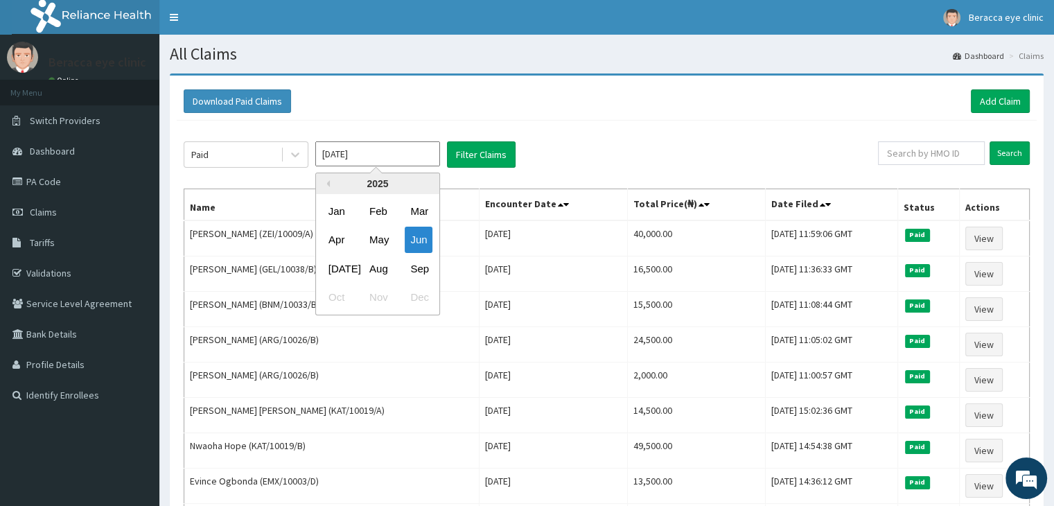
click at [405, 156] on input "[DATE]" at bounding box center [377, 153] width 125 height 25
click at [336, 273] on div "[DATE]" at bounding box center [337, 269] width 28 height 26
type input "[DATE]"
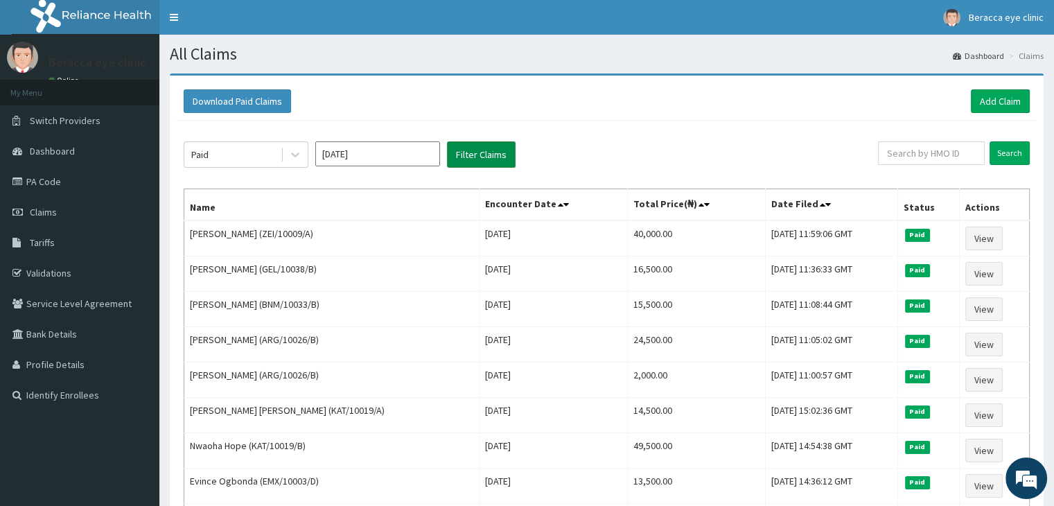
click at [460, 154] on button "Filter Claims" at bounding box center [481, 154] width 69 height 26
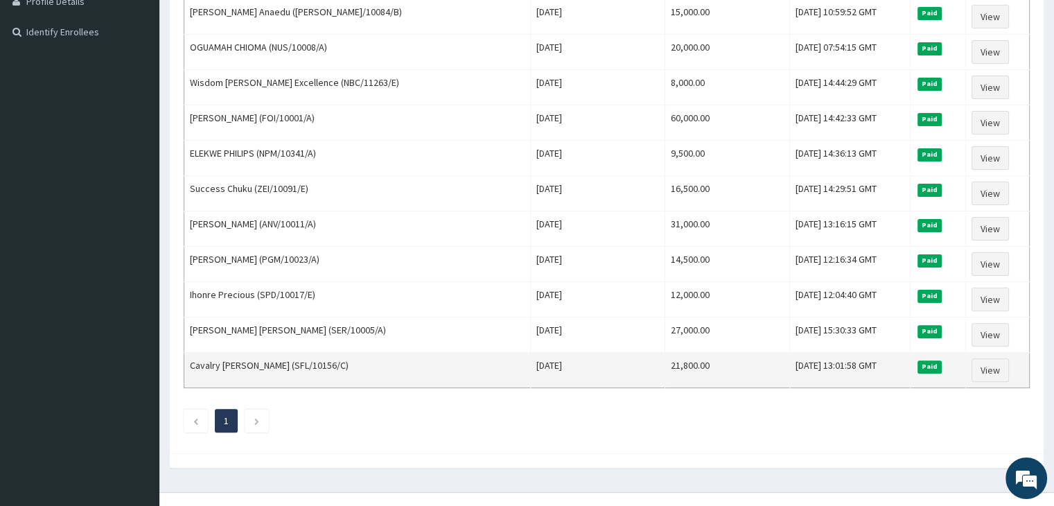
scroll to position [377, 0]
